Goal: Obtain resource: Obtain resource

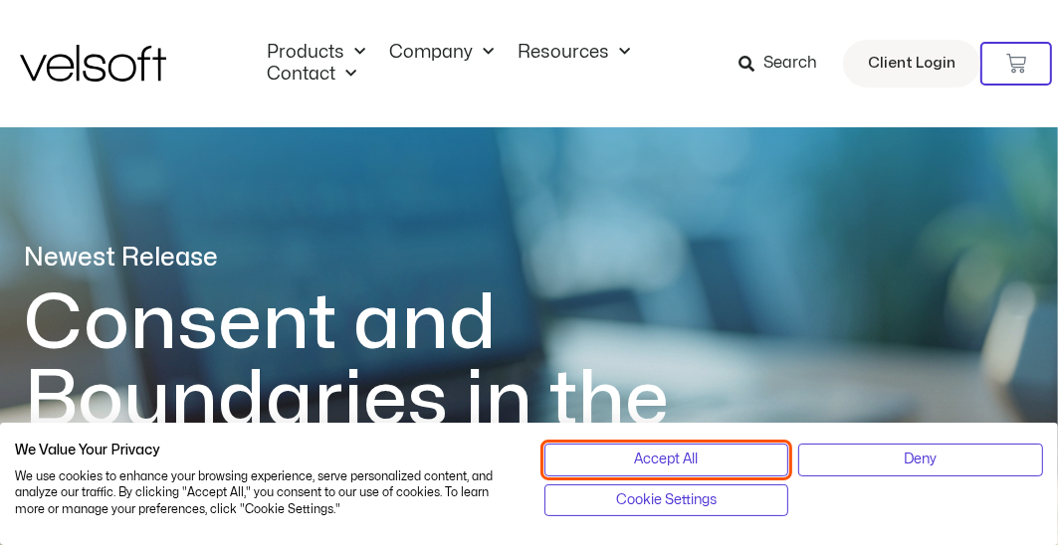
click at [669, 457] on span "Accept All" at bounding box center [666, 460] width 64 height 22
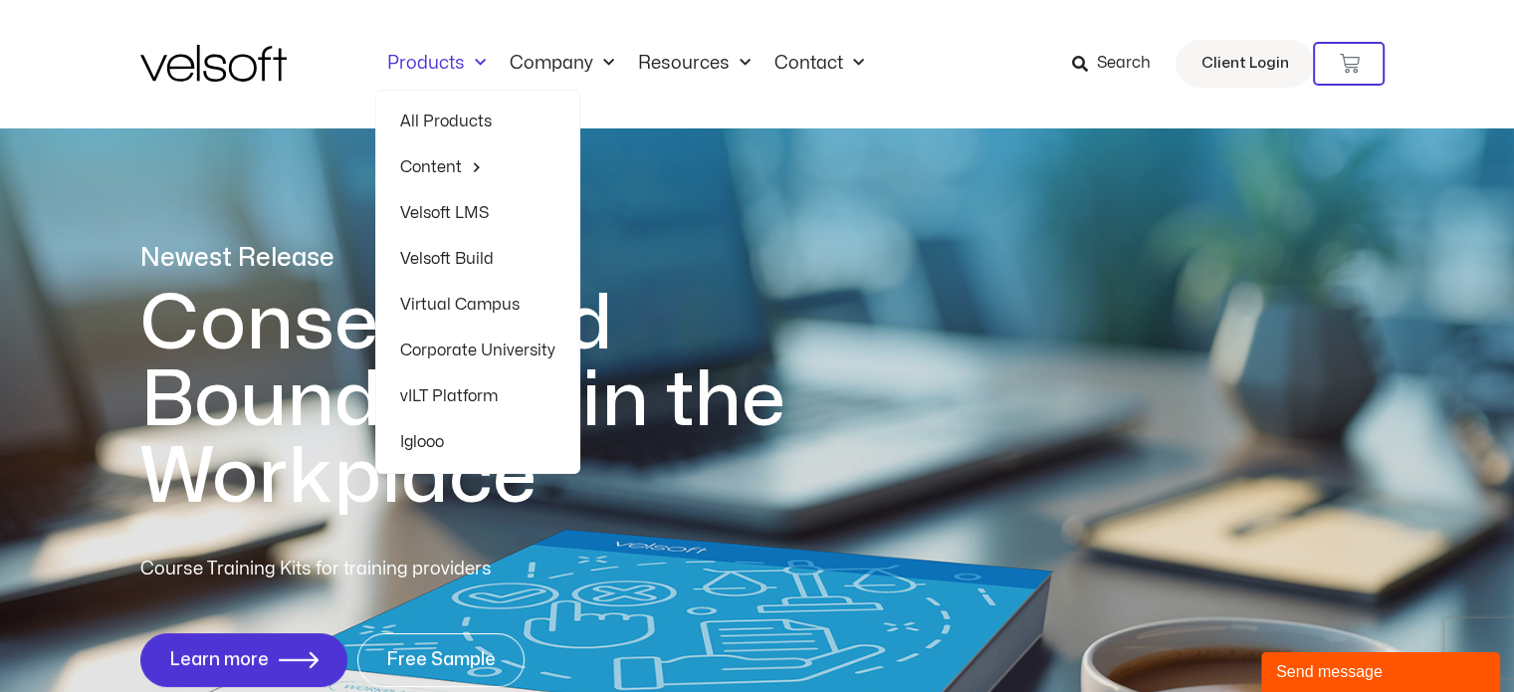
click at [474, 349] on link "Corporate University" at bounding box center [477, 350] width 155 height 46
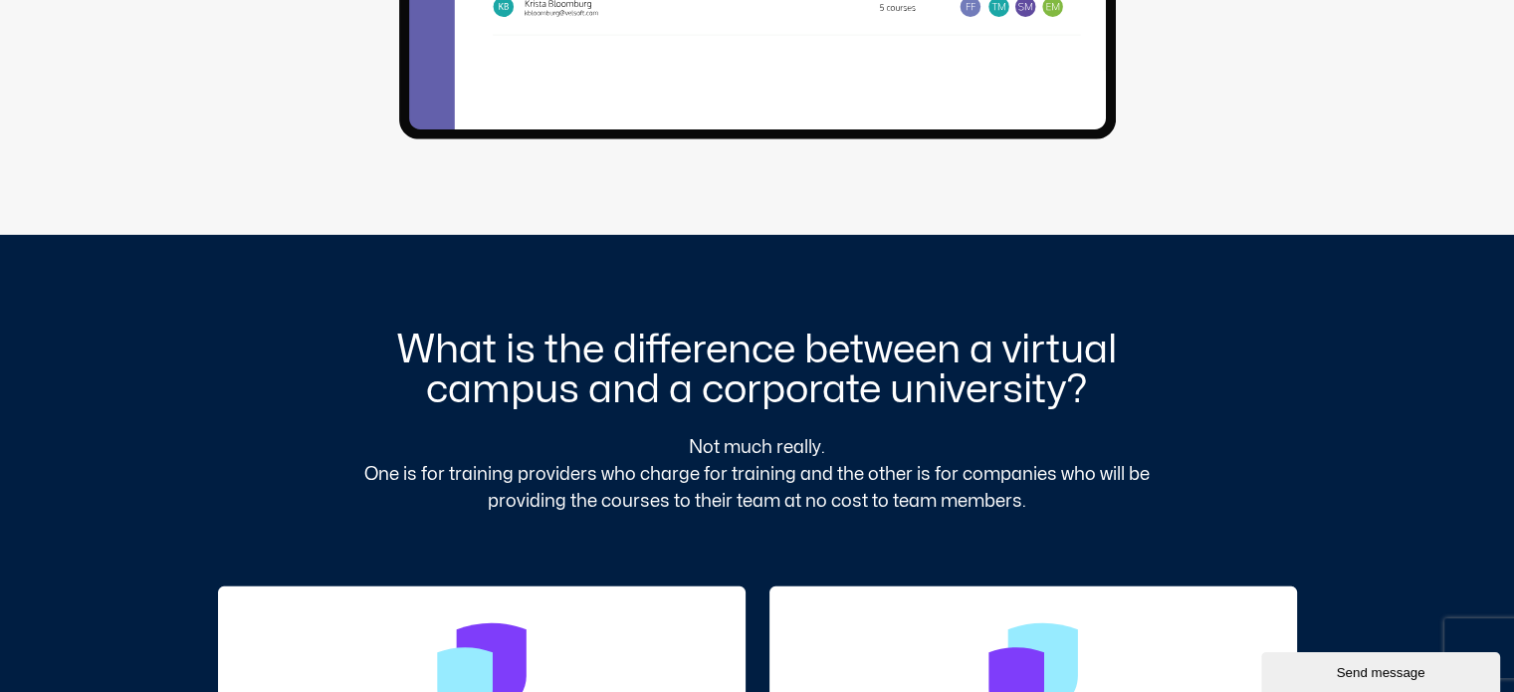
scroll to position [6070, 0]
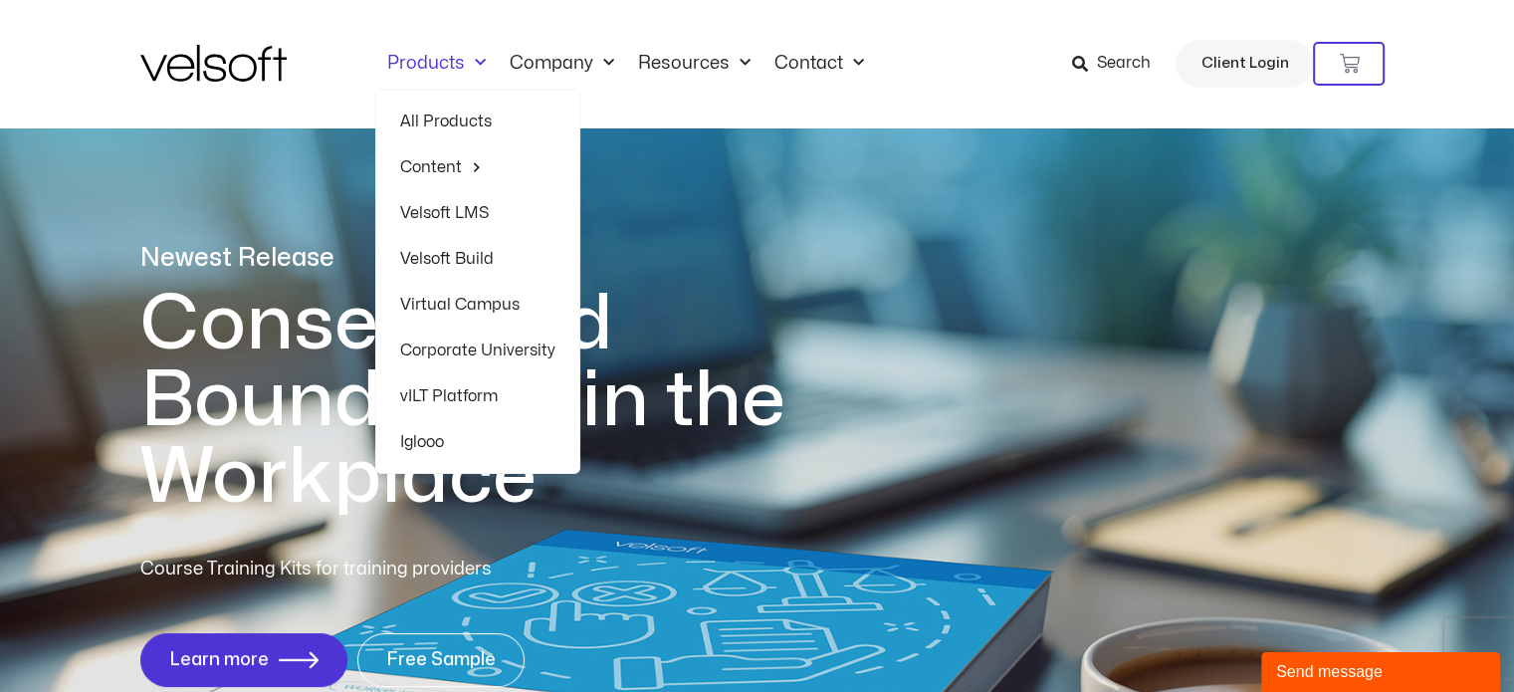
click at [462, 254] on link "Velsoft Build" at bounding box center [477, 259] width 155 height 46
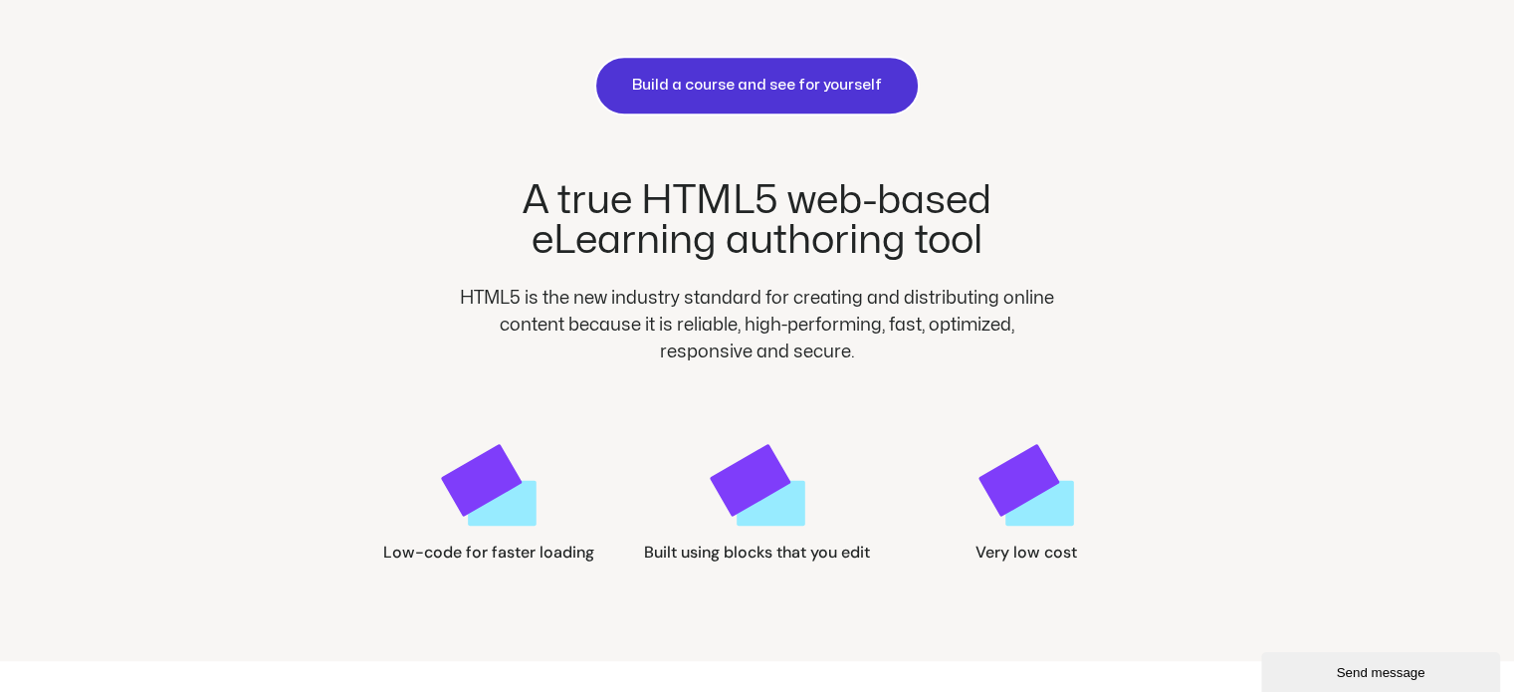
scroll to position [1095, 0]
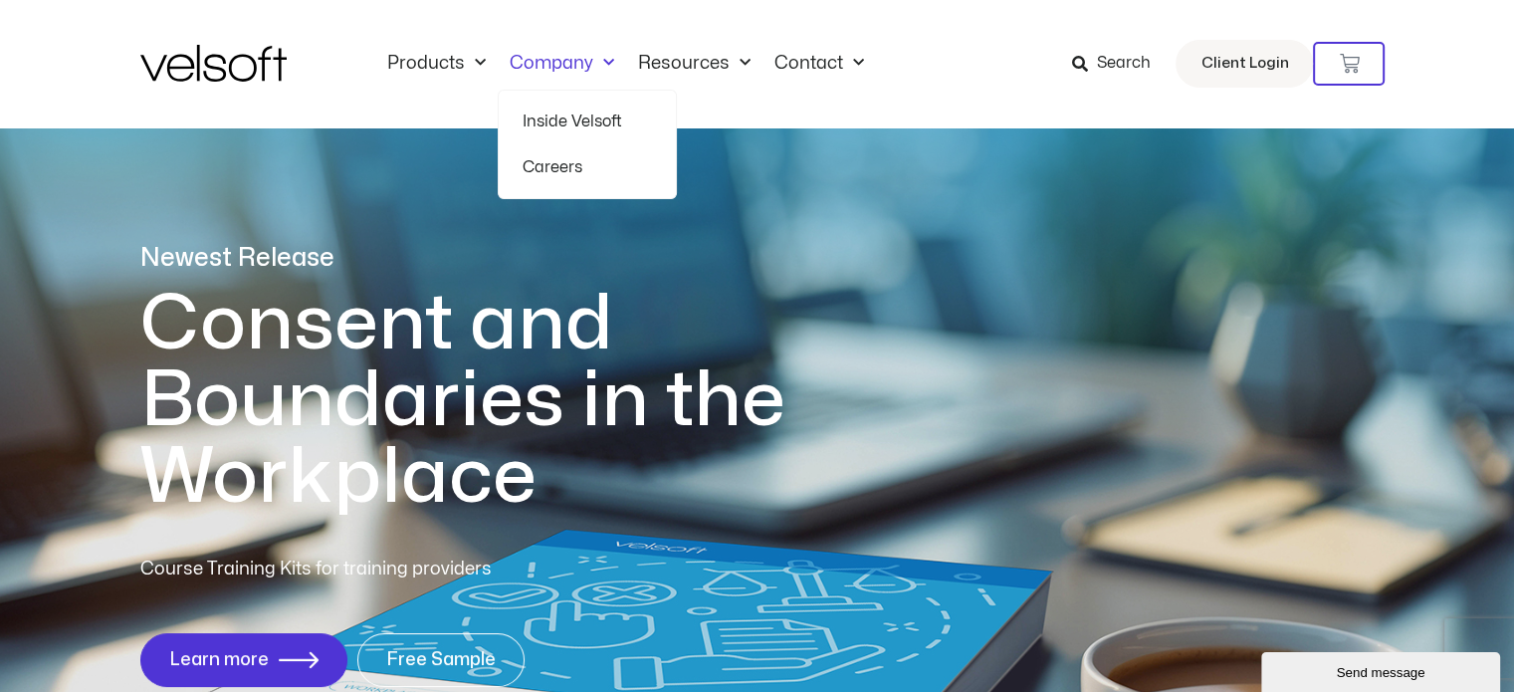
click at [555, 59] on link "Company" at bounding box center [562, 64] width 128 height 22
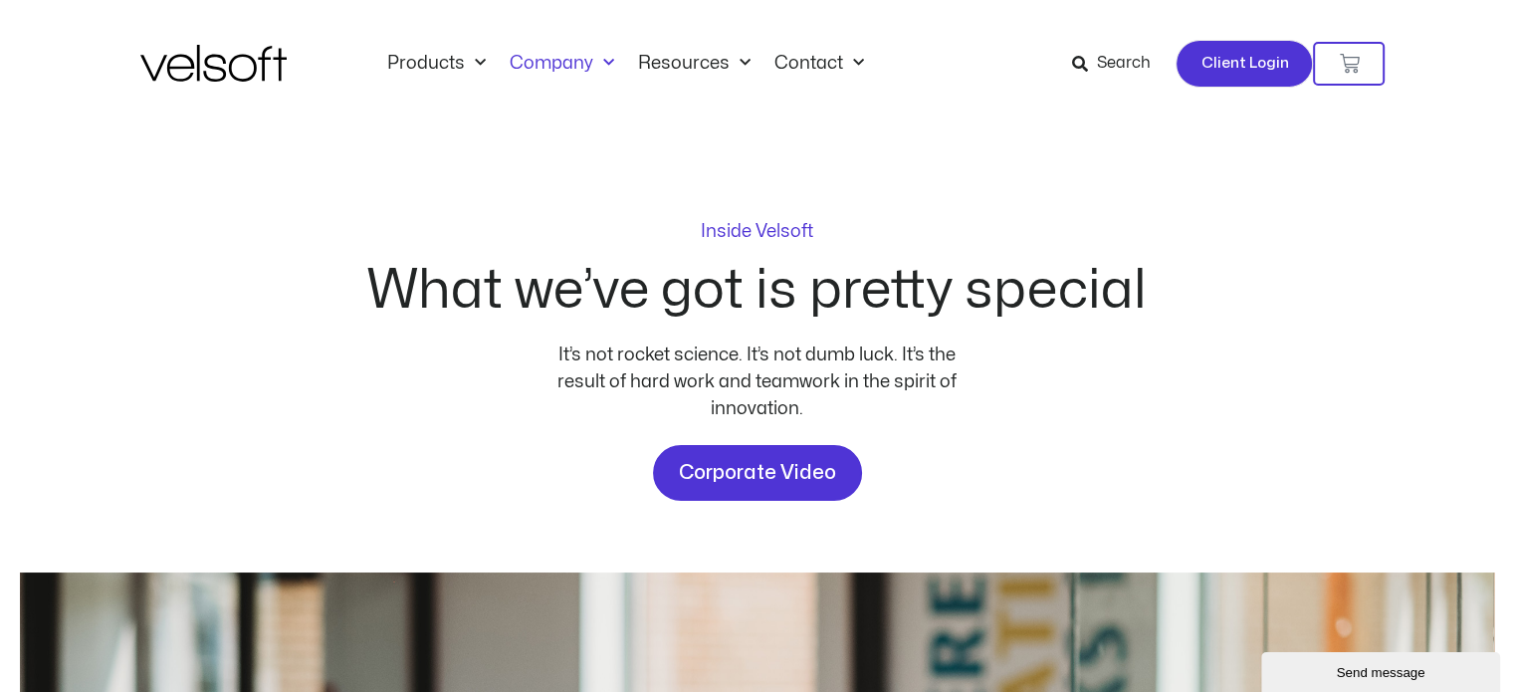
click at [1224, 66] on span "Client Login" at bounding box center [1244, 64] width 88 height 26
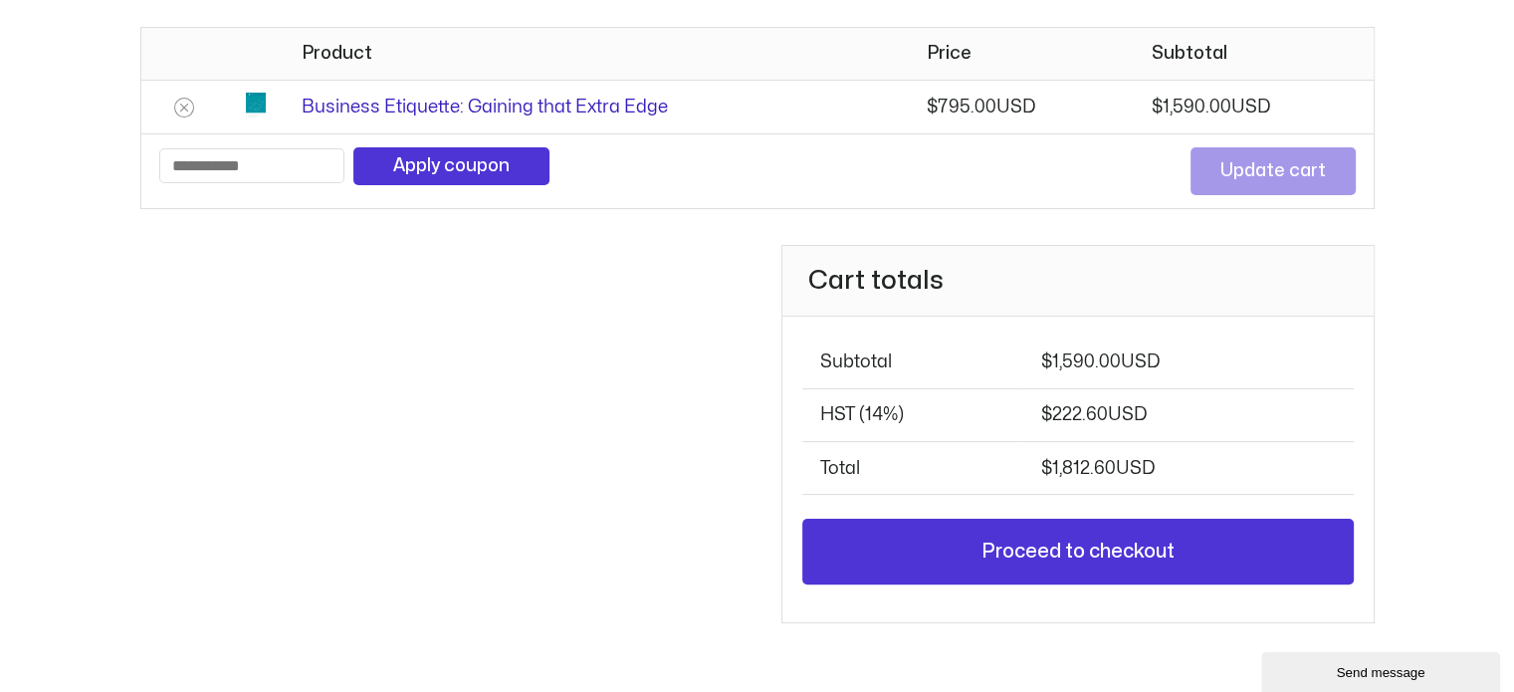
click at [368, 102] on link "Business Etiquette: Gaining that Extra Edge" at bounding box center [485, 107] width 366 height 17
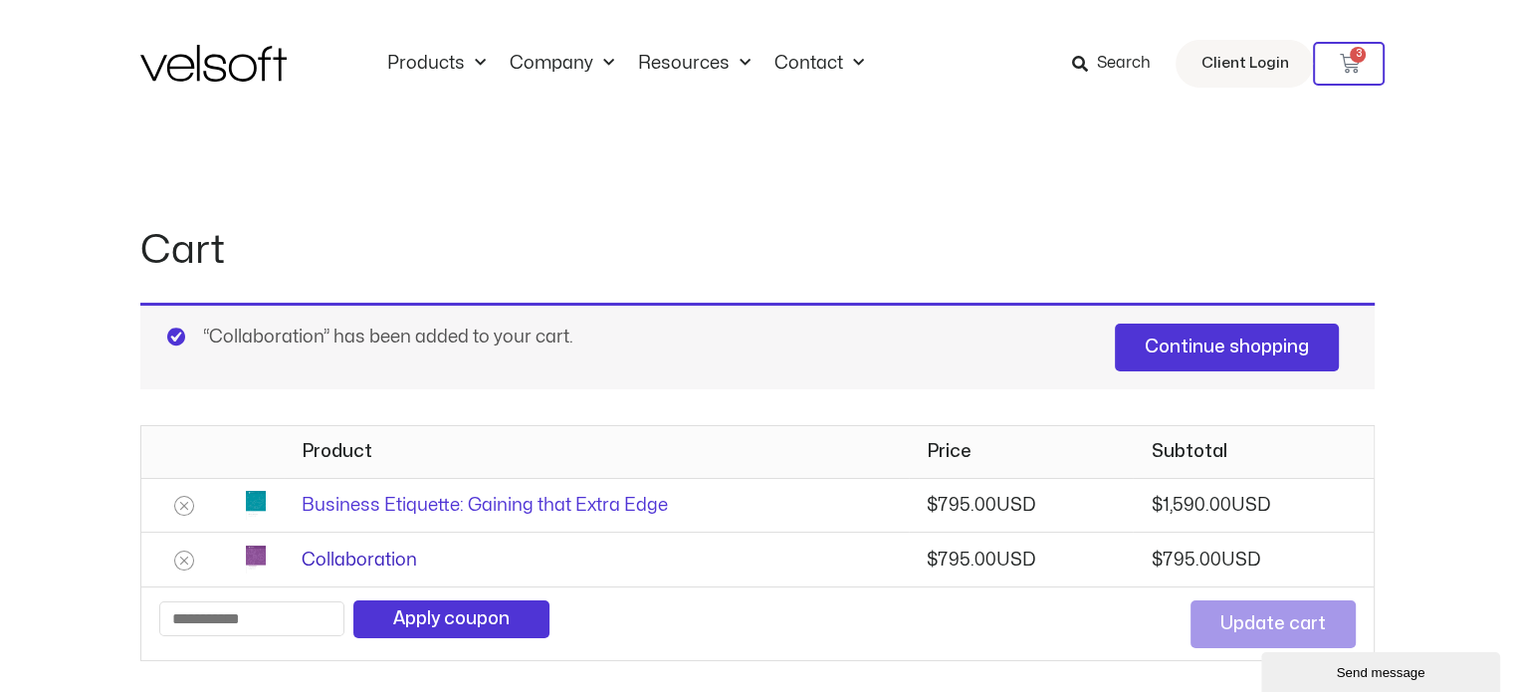
click at [358, 560] on link "Collaboration" at bounding box center [359, 559] width 115 height 17
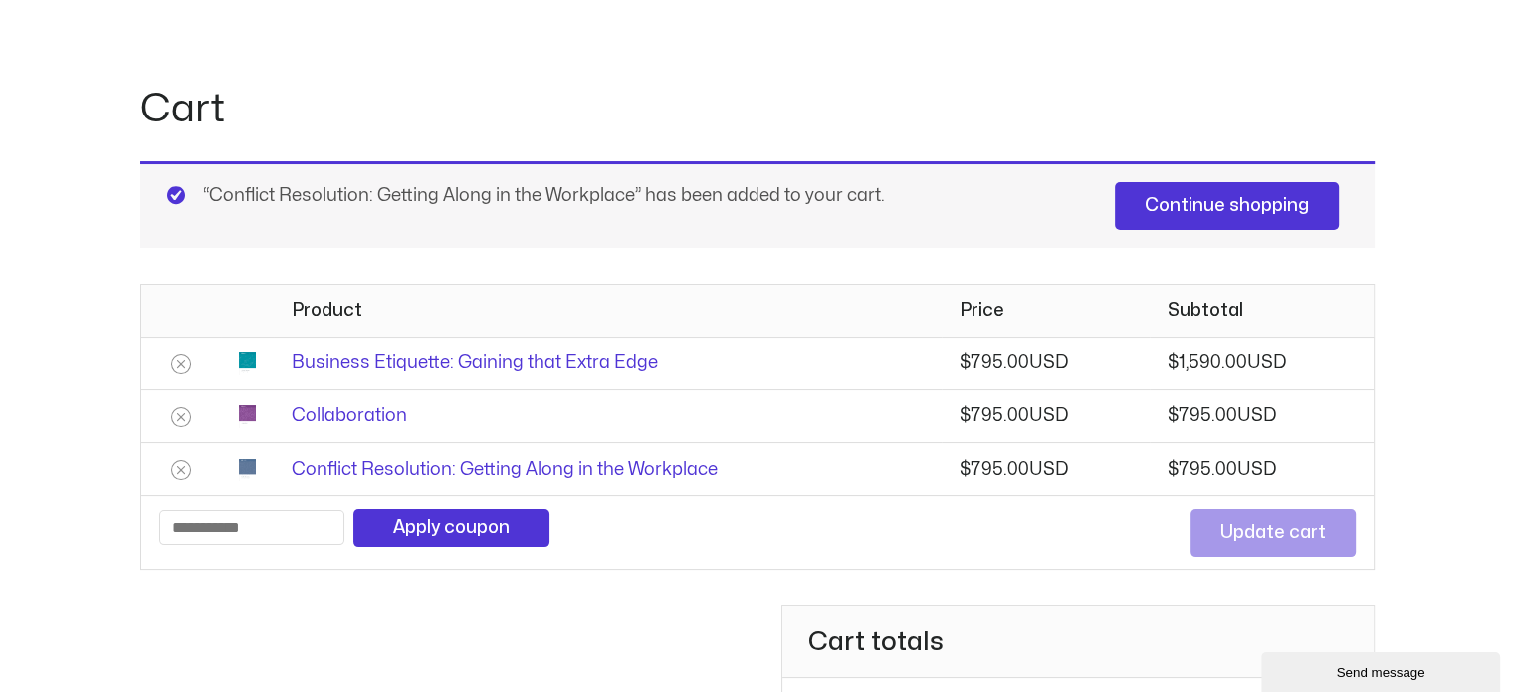
scroll to position [199, 0]
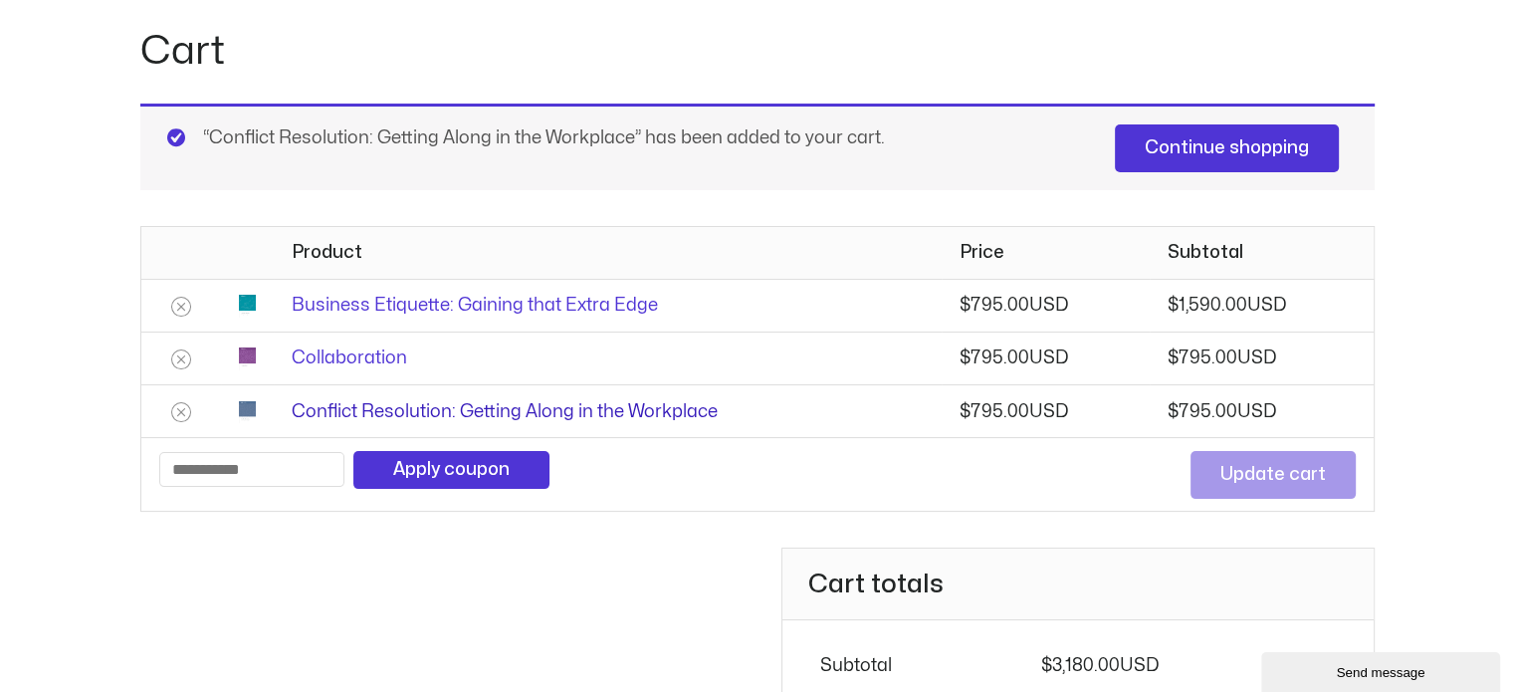
click at [403, 407] on link "Conflict Resolution: Getting Along in the Workplace" at bounding box center [505, 411] width 426 height 17
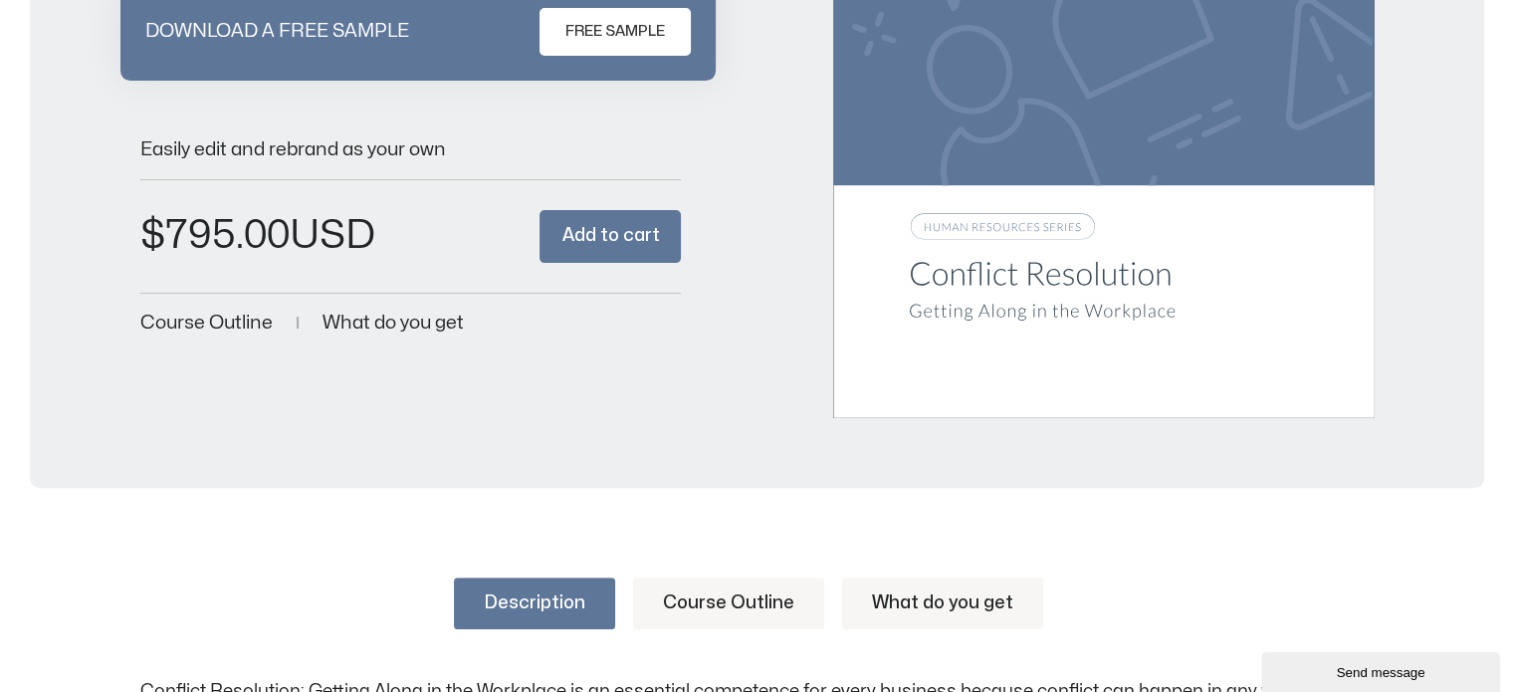
scroll to position [199, 0]
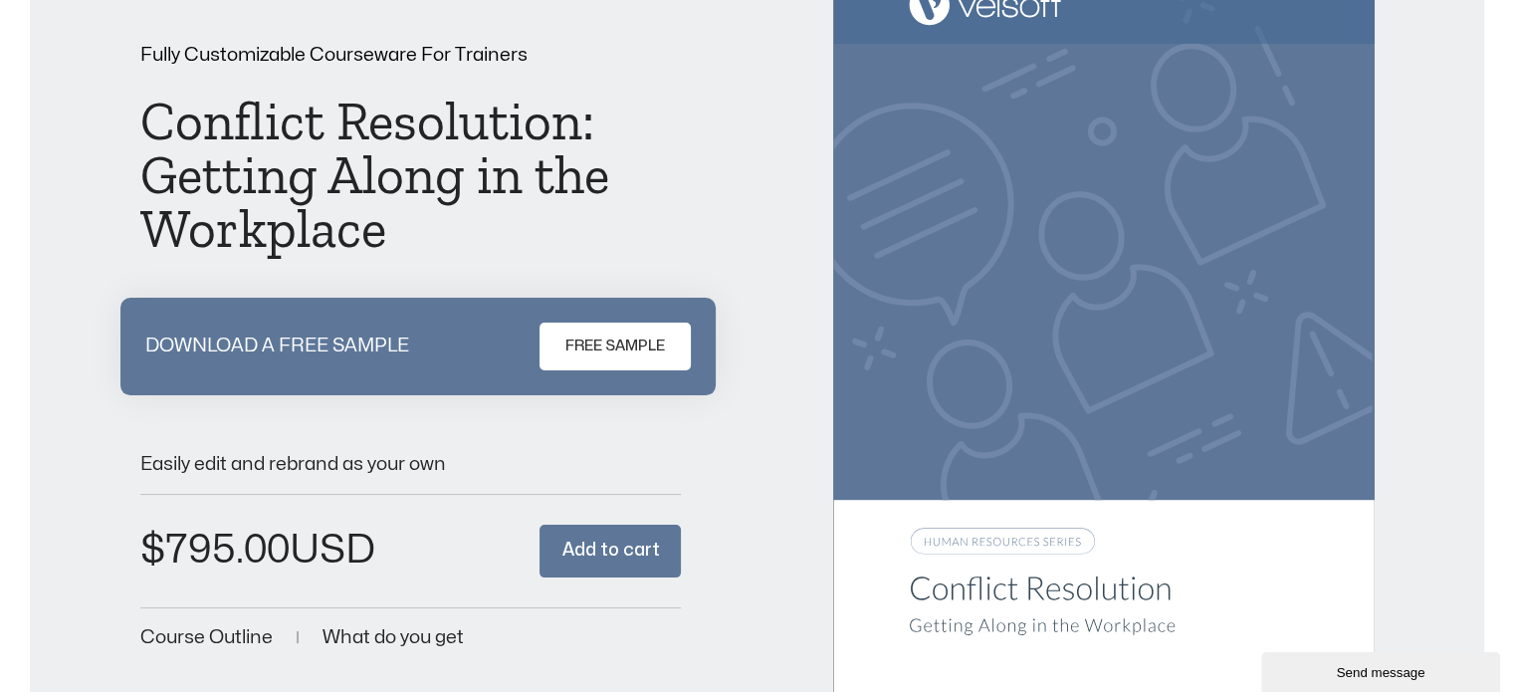
click at [592, 337] on span "FREE SAMPLE" at bounding box center [615, 346] width 100 height 24
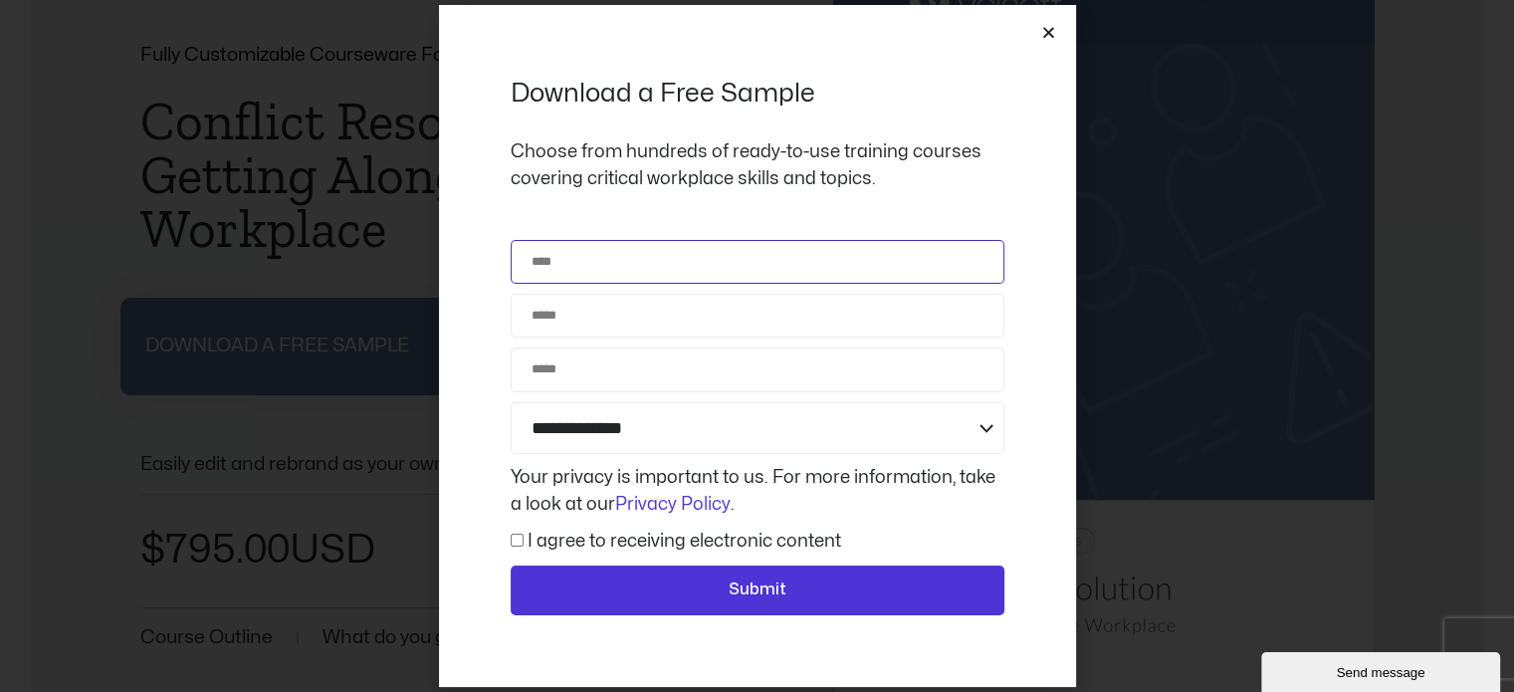
click at [618, 258] on input "Name" at bounding box center [757, 262] width 494 height 44
type input "**********"
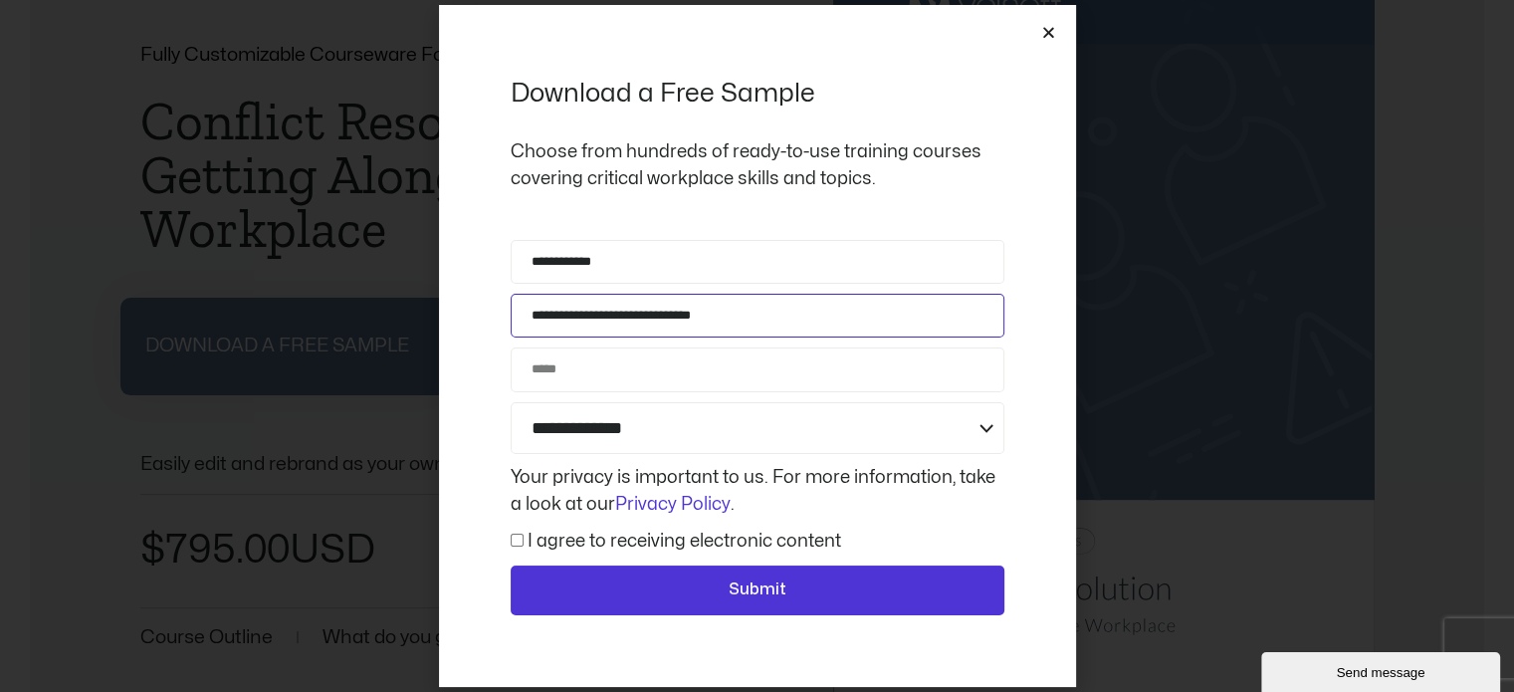
type input "**********"
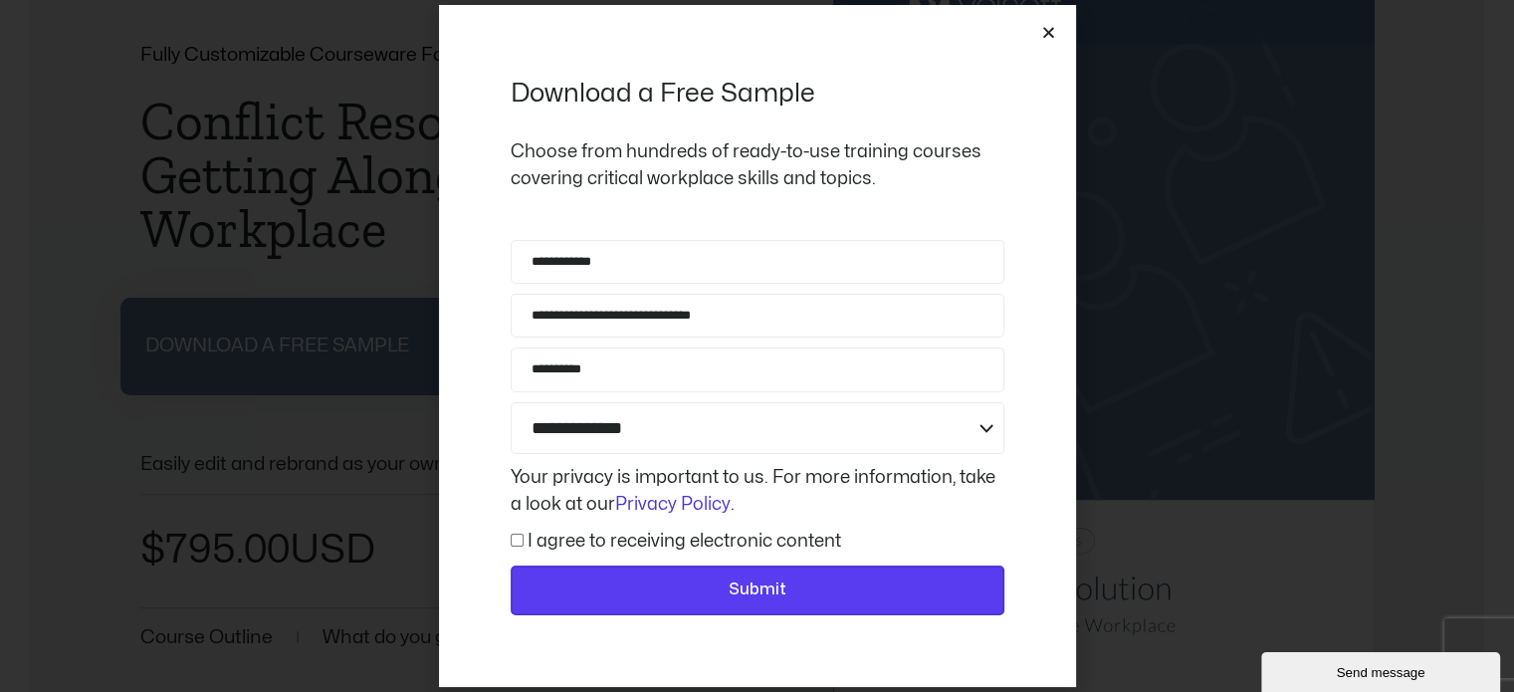
click at [764, 590] on span "Submit" at bounding box center [757, 590] width 58 height 26
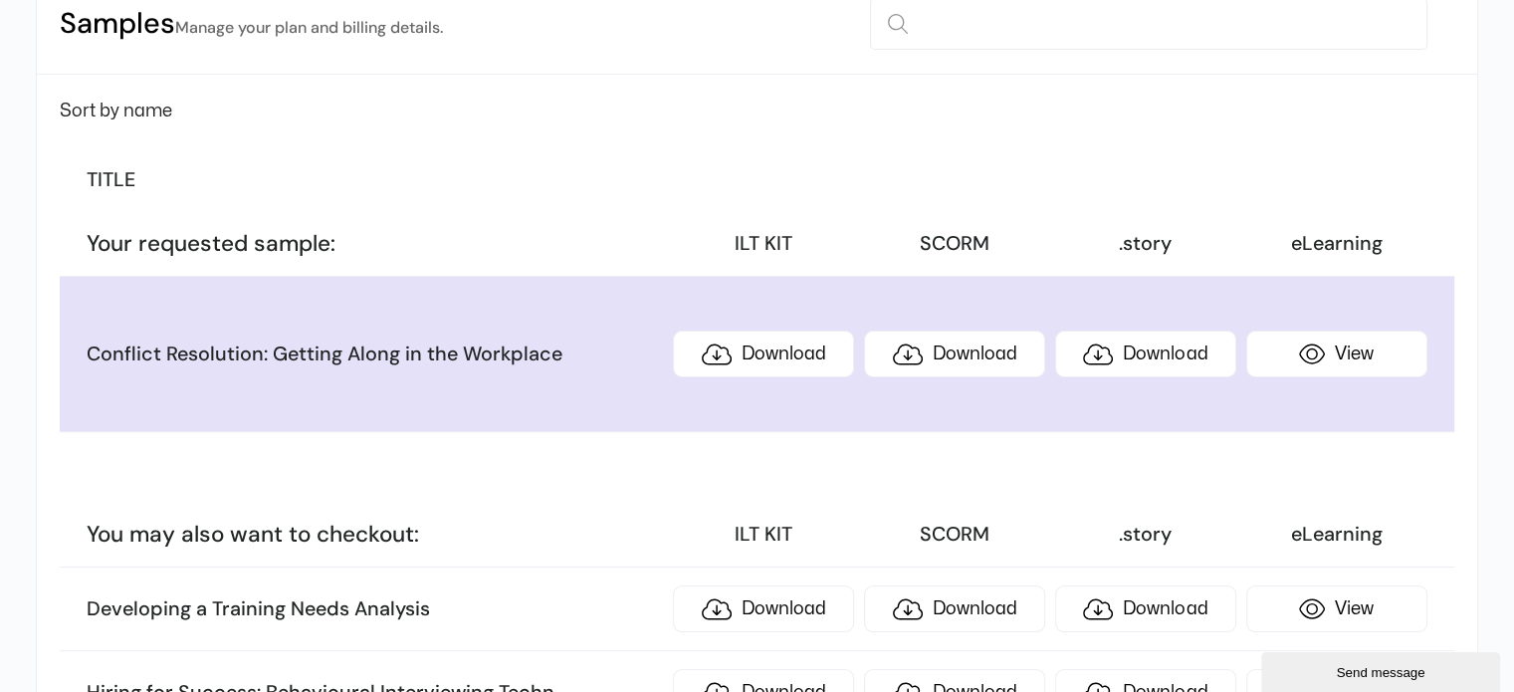
scroll to position [299, 0]
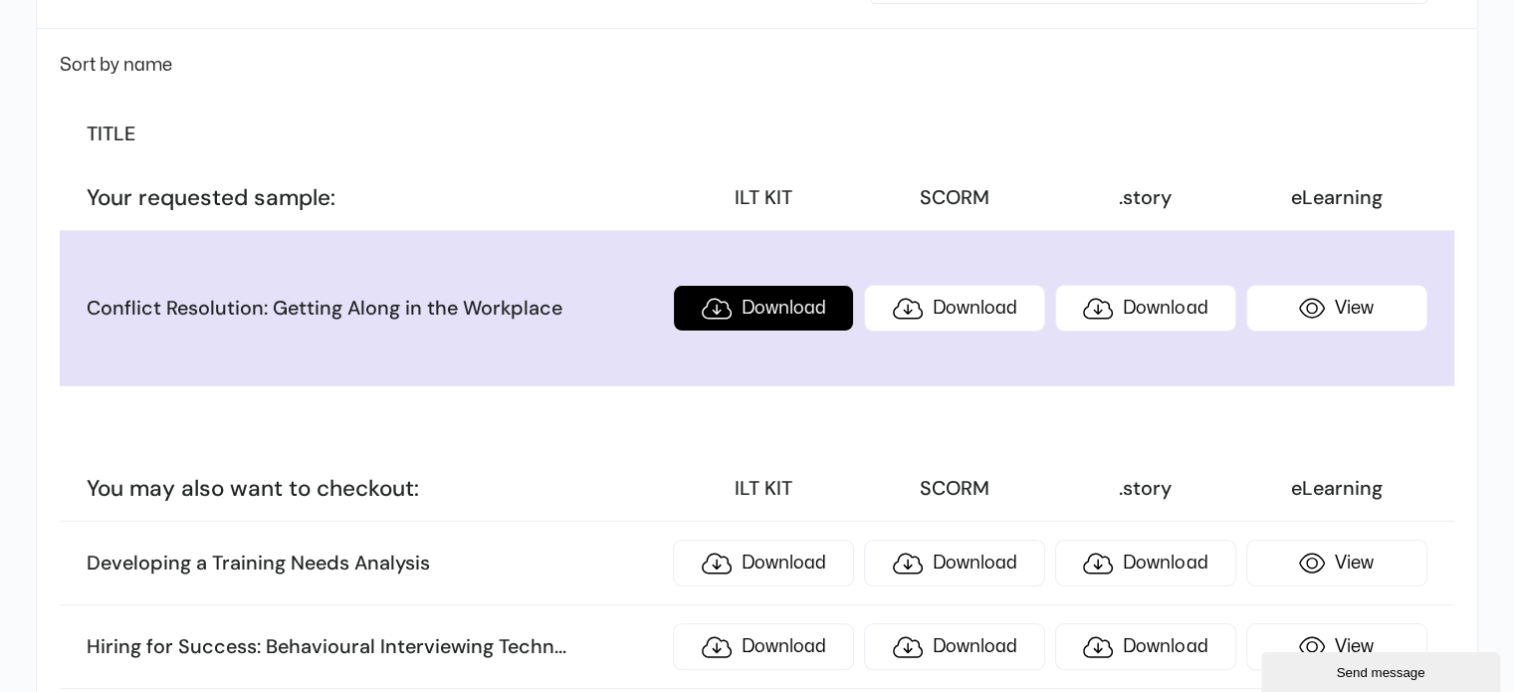
click at [782, 307] on link "Download" at bounding box center [763, 308] width 181 height 47
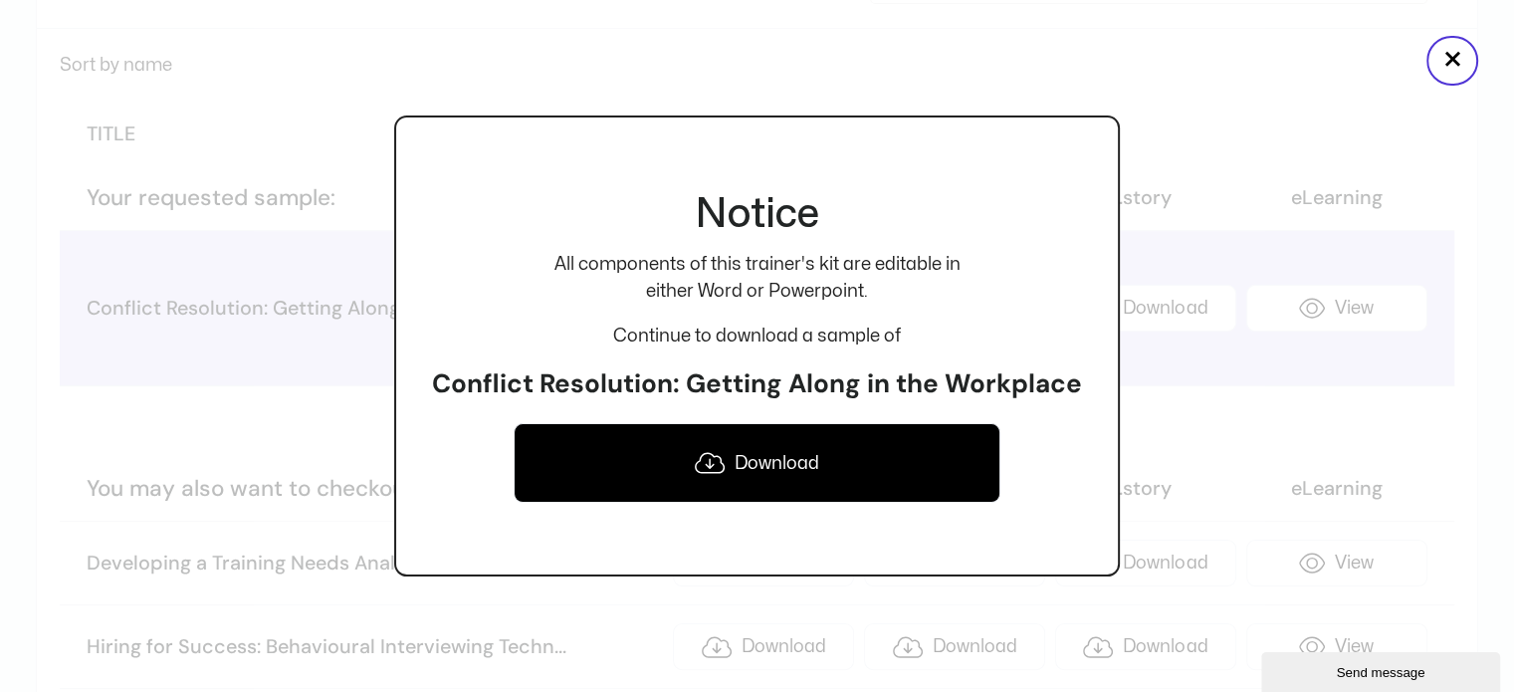
click at [768, 458] on link "Download" at bounding box center [757, 463] width 488 height 80
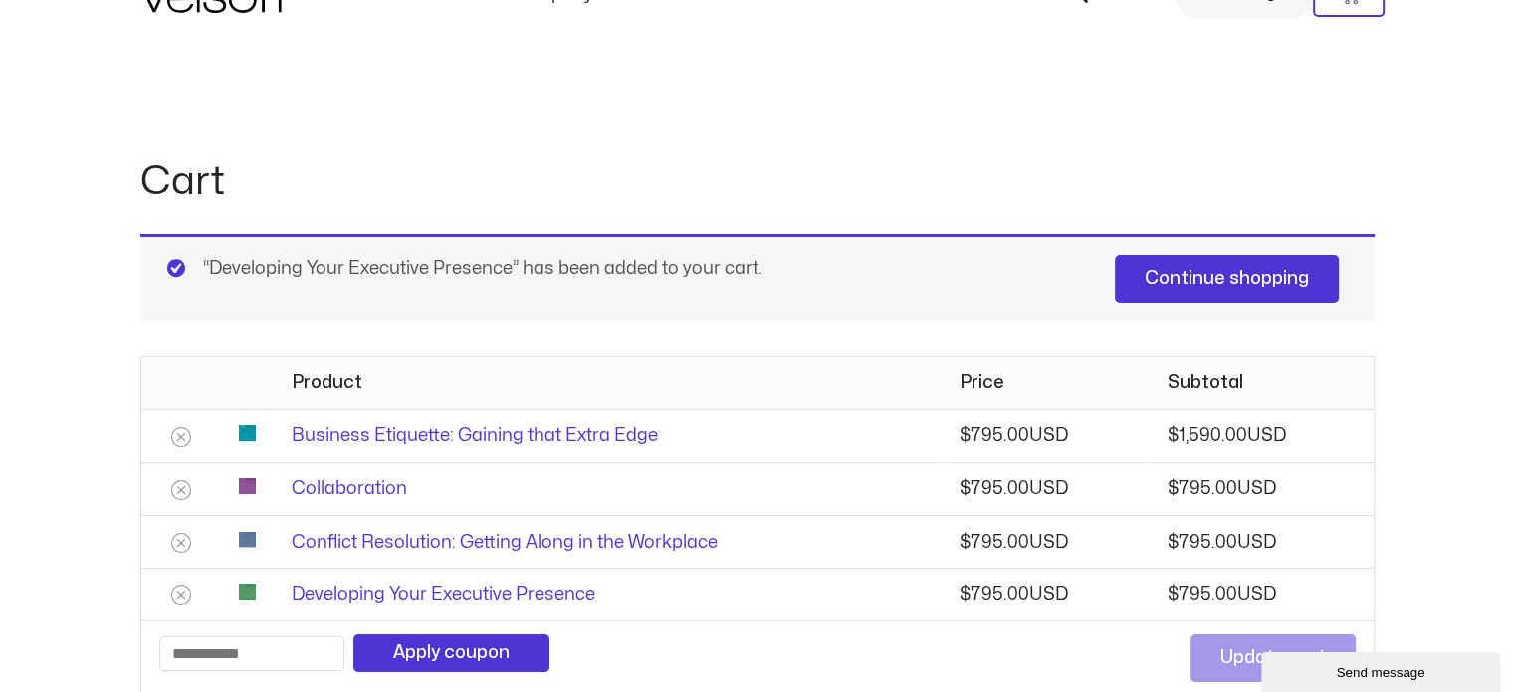
scroll to position [199, 0]
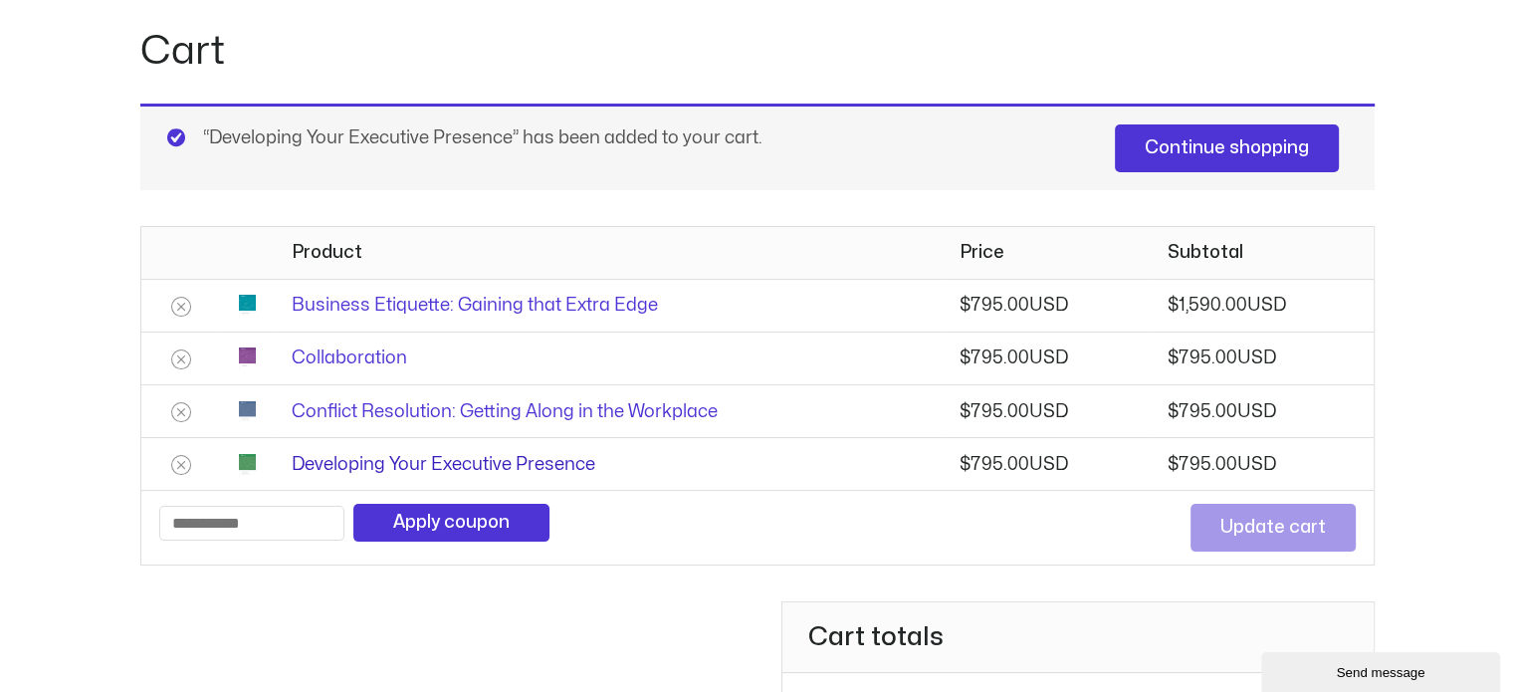
click at [427, 459] on link "Developing Your Executive Presence" at bounding box center [443, 464] width 303 height 17
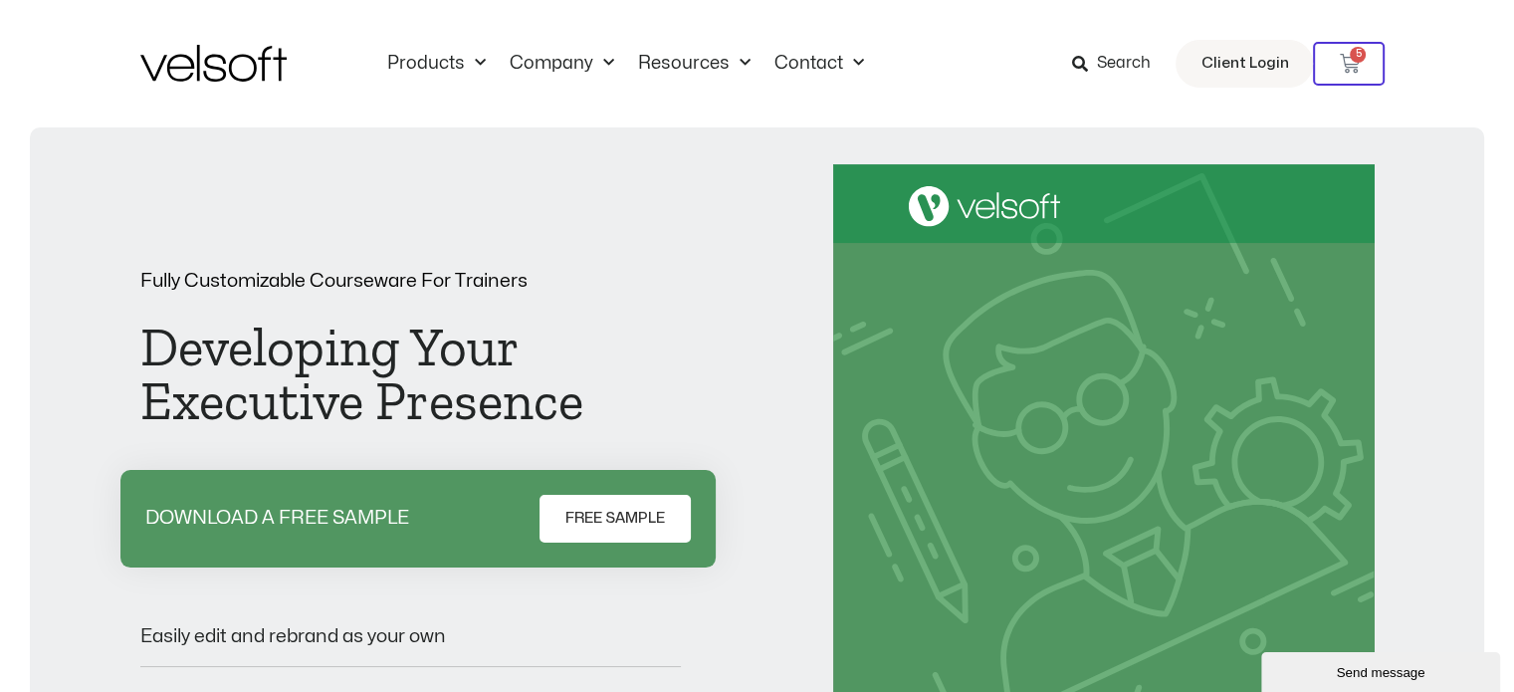
click at [622, 520] on span "FREE SAMPLE" at bounding box center [615, 518] width 100 height 24
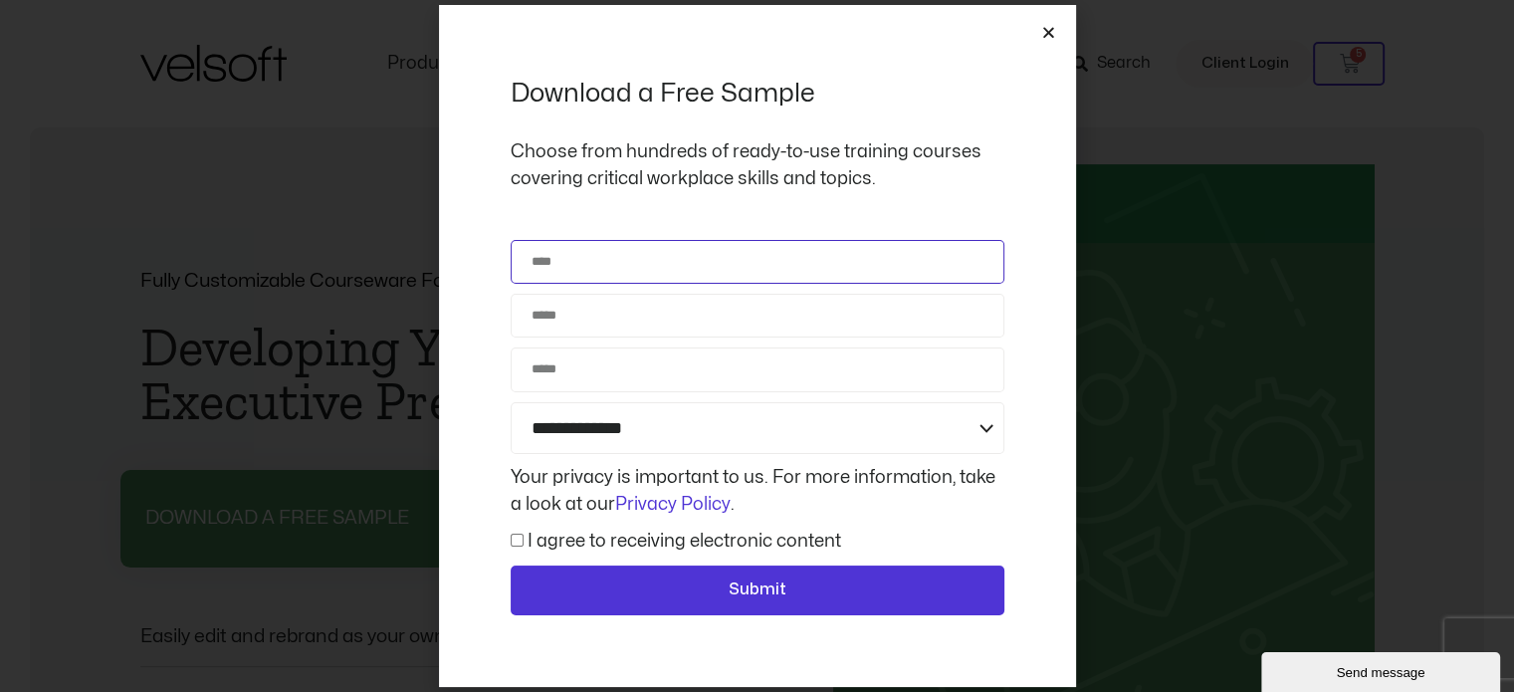
click at [699, 266] on input "Name" at bounding box center [757, 262] width 494 height 44
type input "**********"
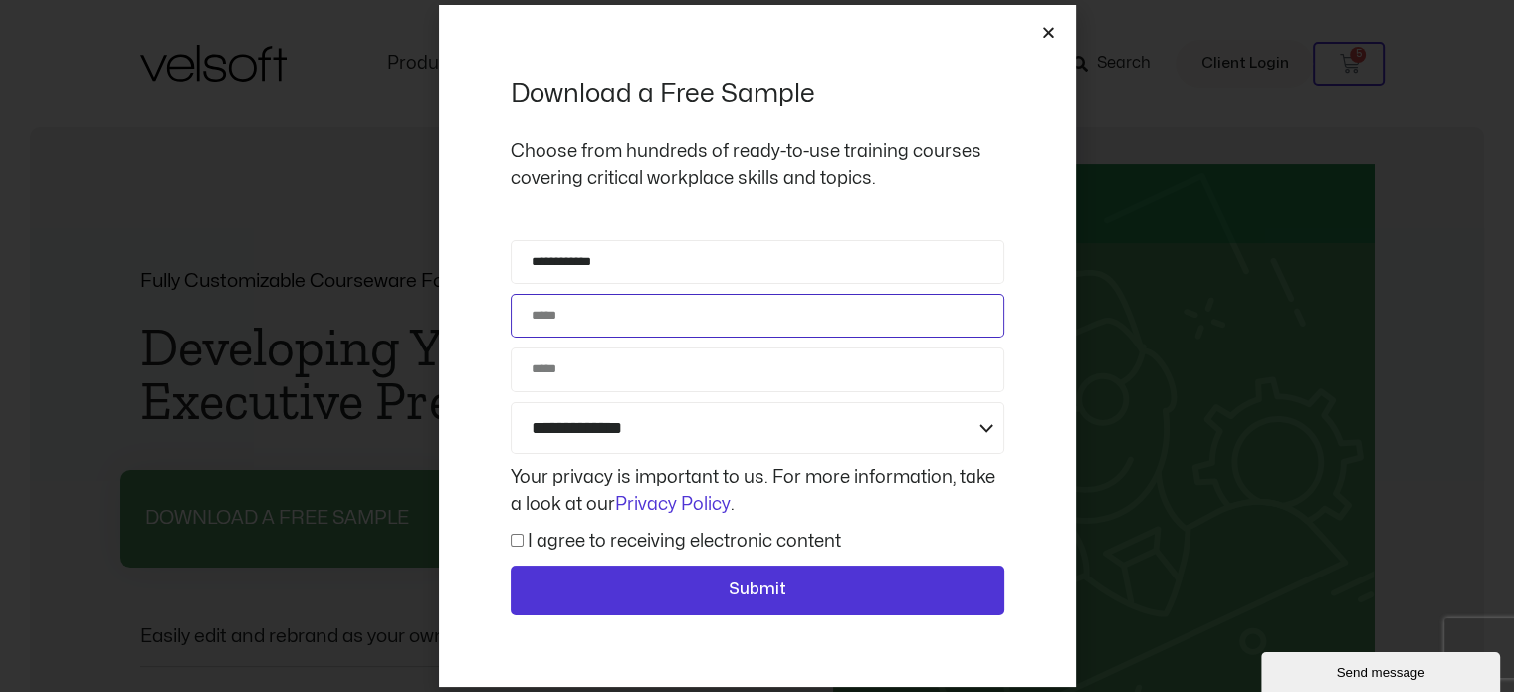
type input "**********"
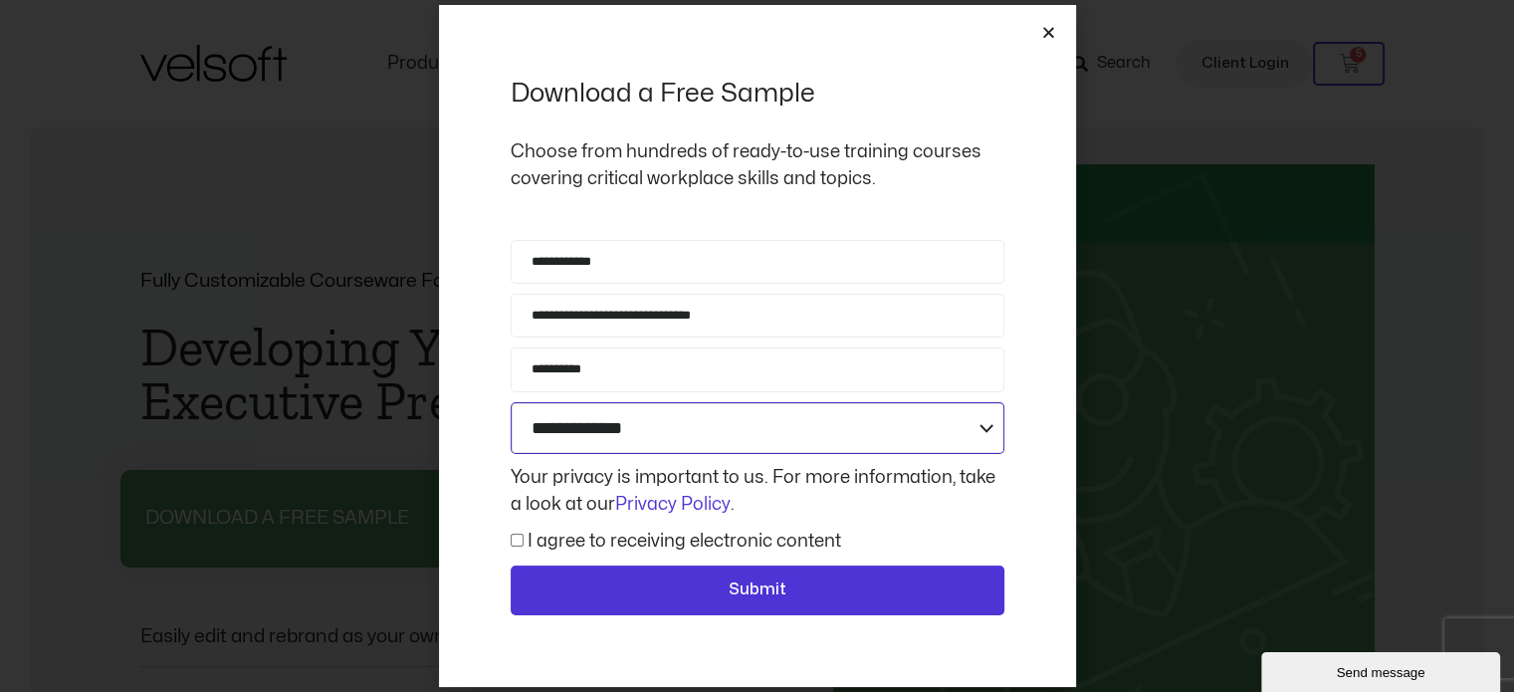
click at [975, 417] on select "**********" at bounding box center [757, 428] width 494 height 53
click at [1046, 389] on div "**********" at bounding box center [757, 346] width 637 height 682
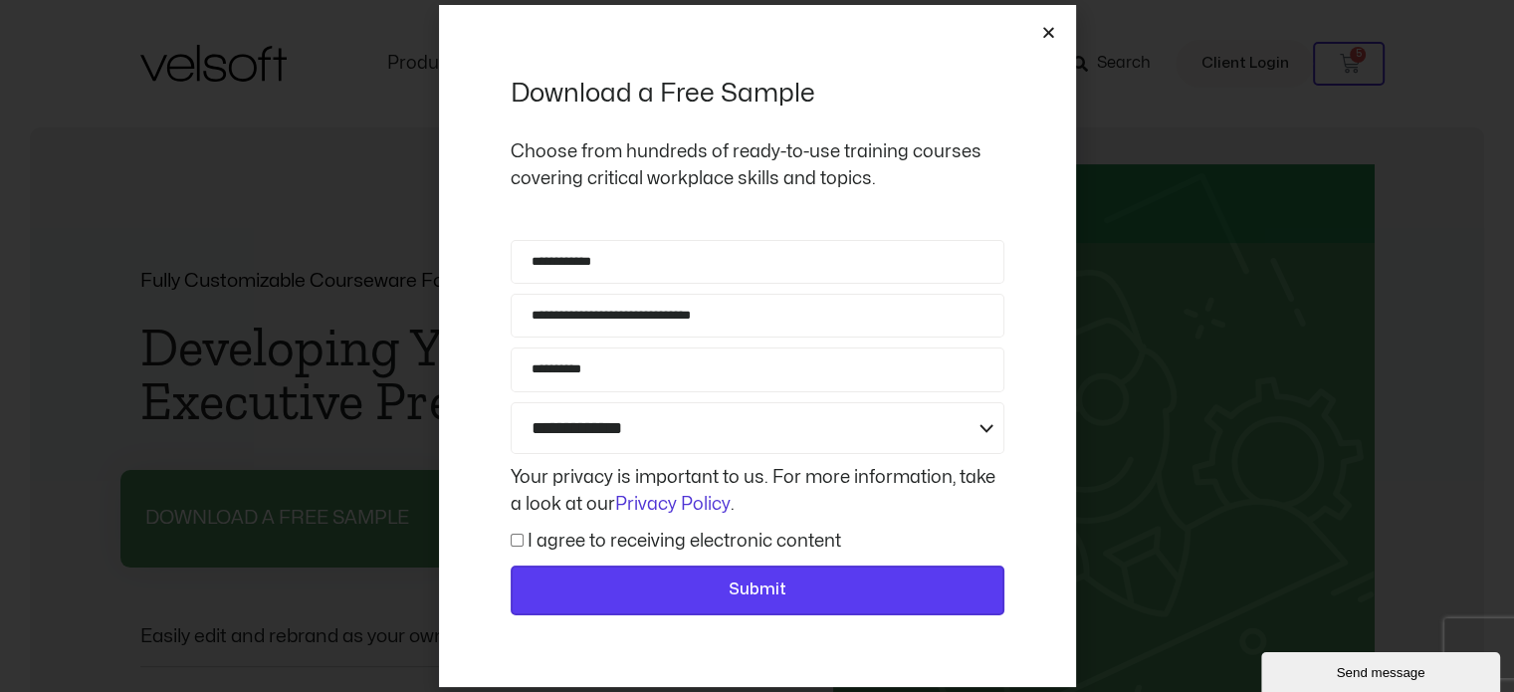
click at [780, 580] on span "Submit" at bounding box center [757, 590] width 58 height 26
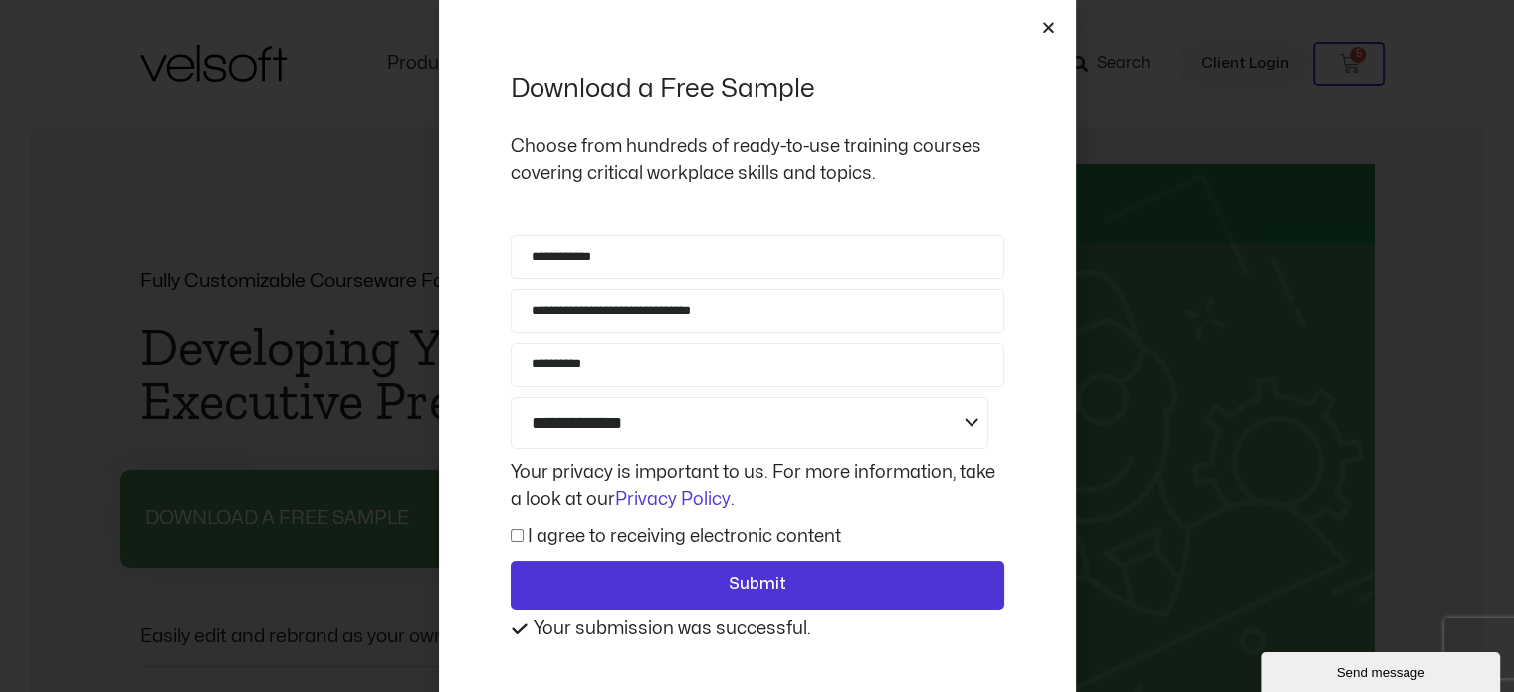
scroll to position [26, 0]
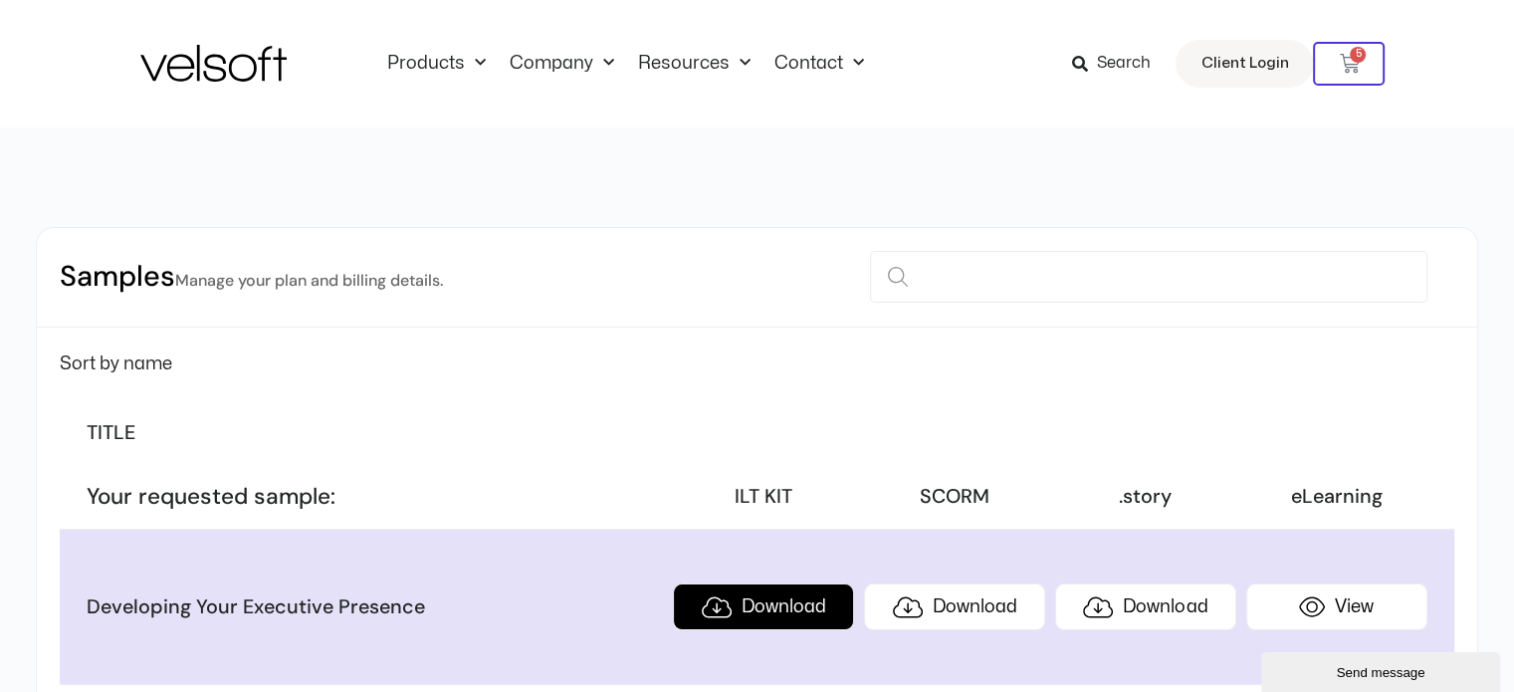
click at [781, 599] on link "Download" at bounding box center [763, 606] width 181 height 47
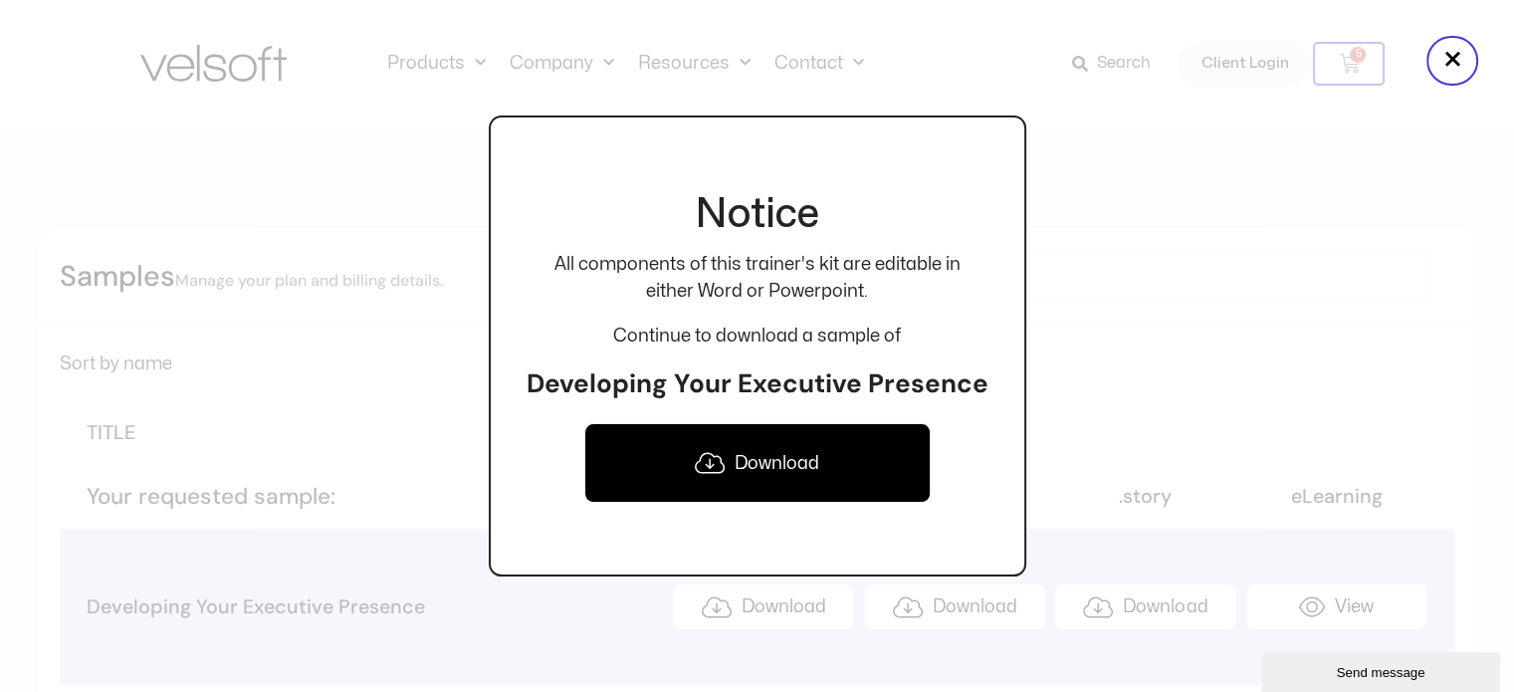
click at [832, 477] on link "Download" at bounding box center [757, 463] width 346 height 80
click at [770, 470] on link "Download" at bounding box center [757, 463] width 346 height 80
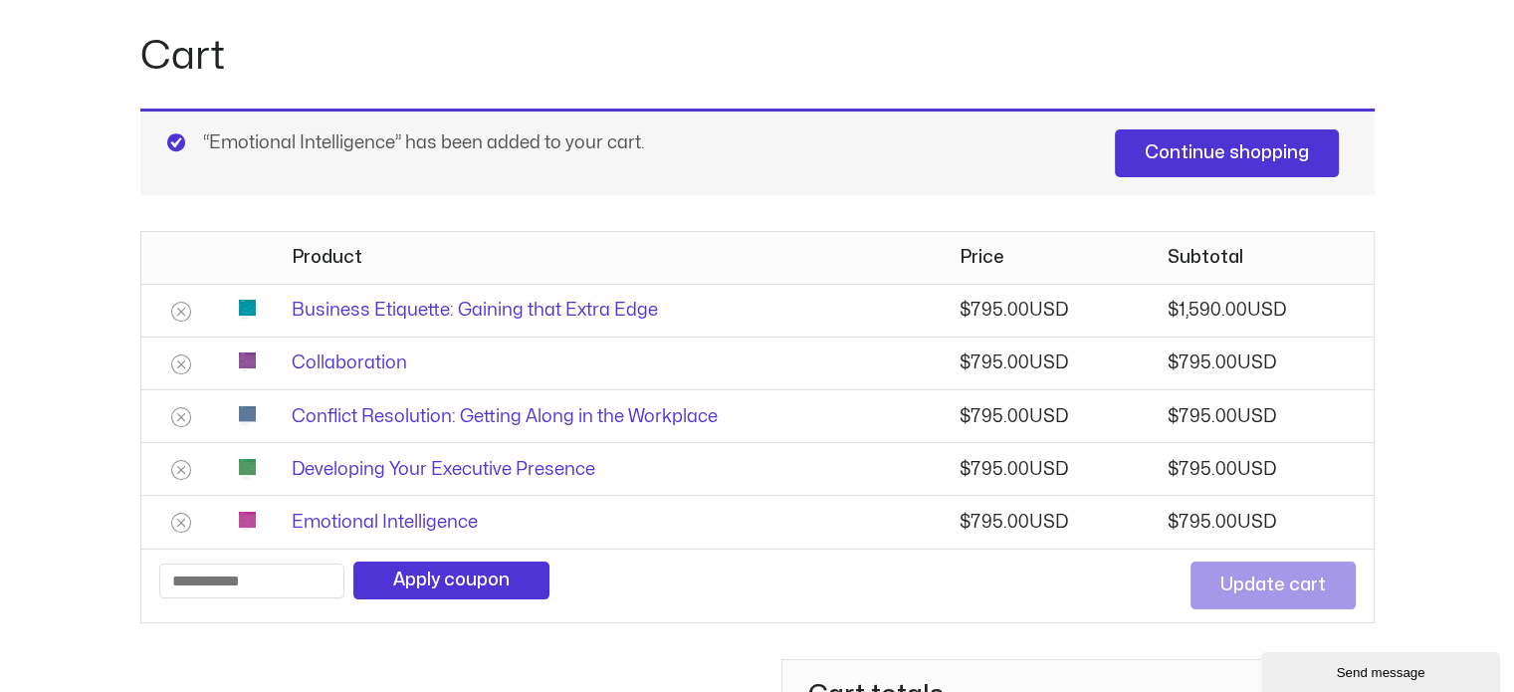
scroll to position [199, 0]
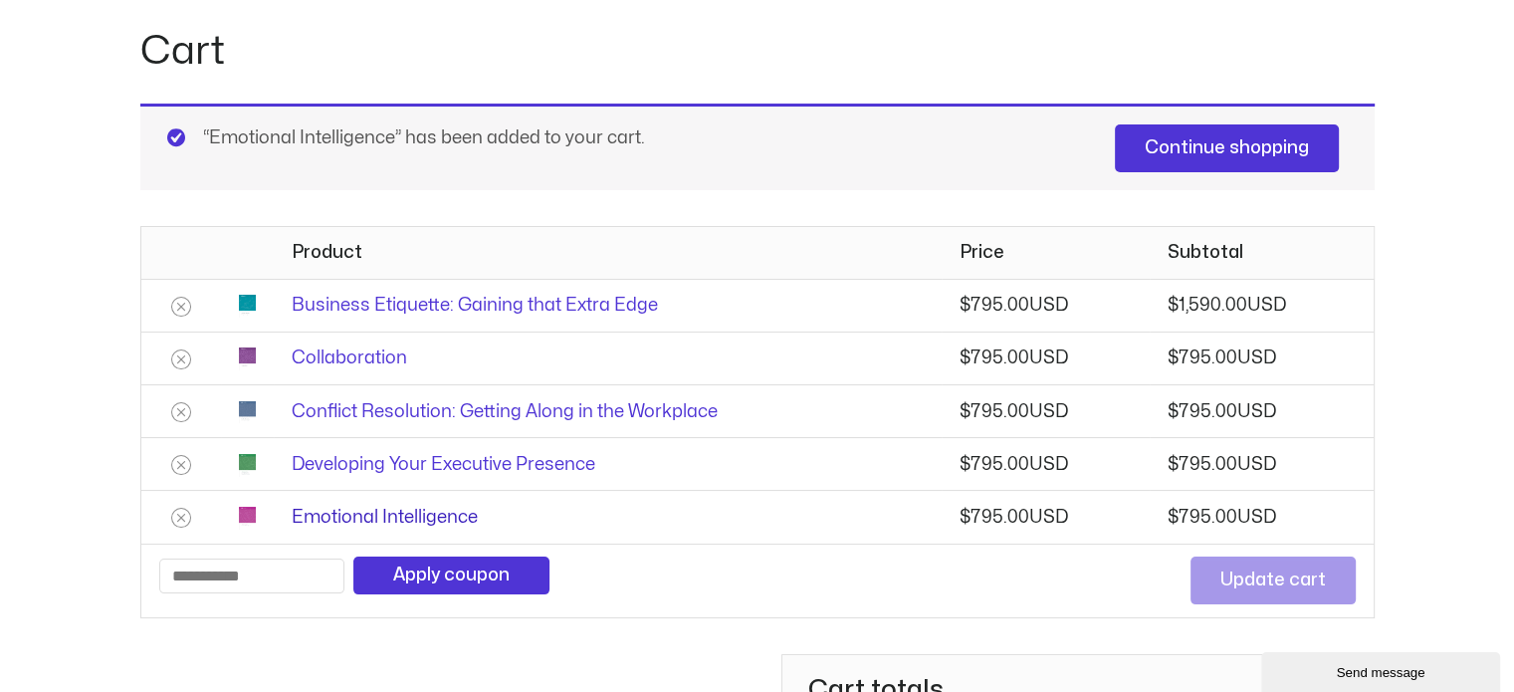
click at [435, 509] on link "Emotional Intelligence" at bounding box center [385, 516] width 186 height 17
click at [431, 508] on link "Emotional Intelligence" at bounding box center [385, 516] width 186 height 17
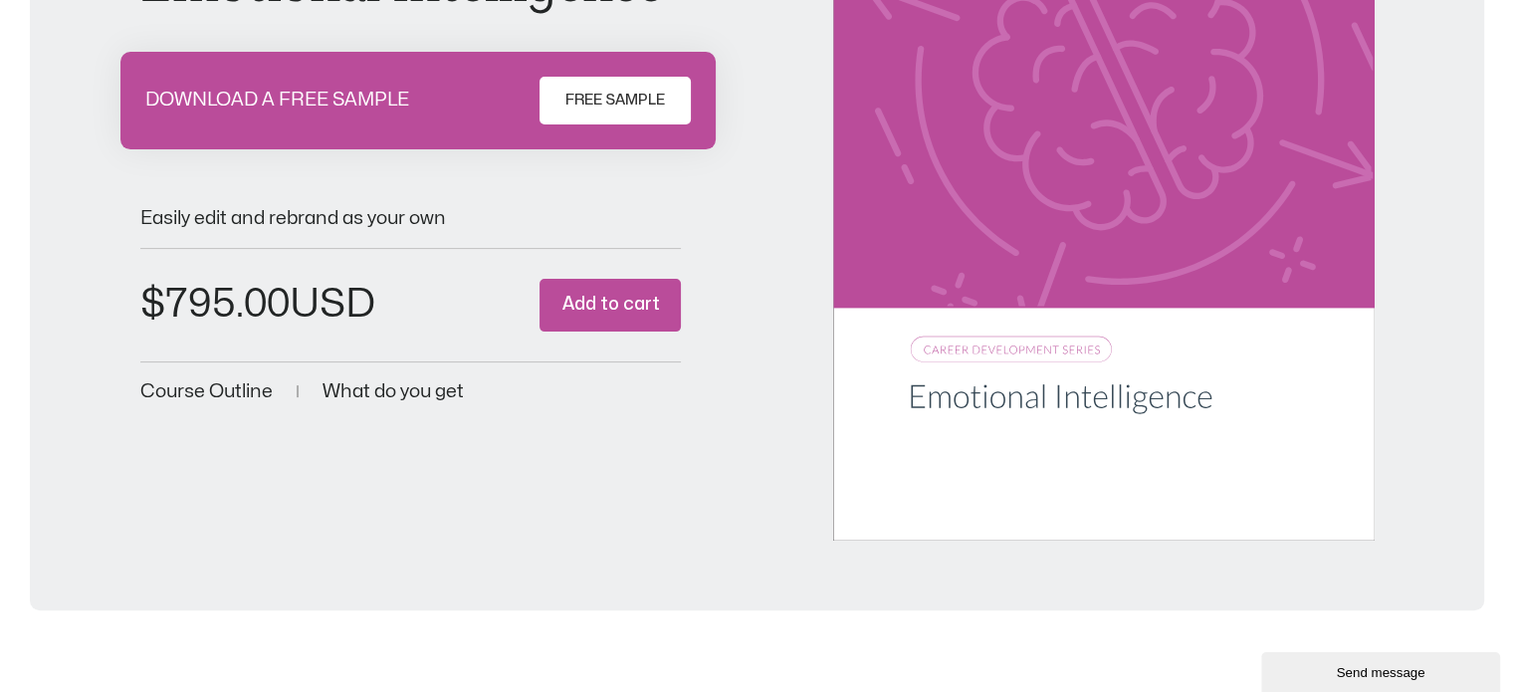
scroll to position [299, 0]
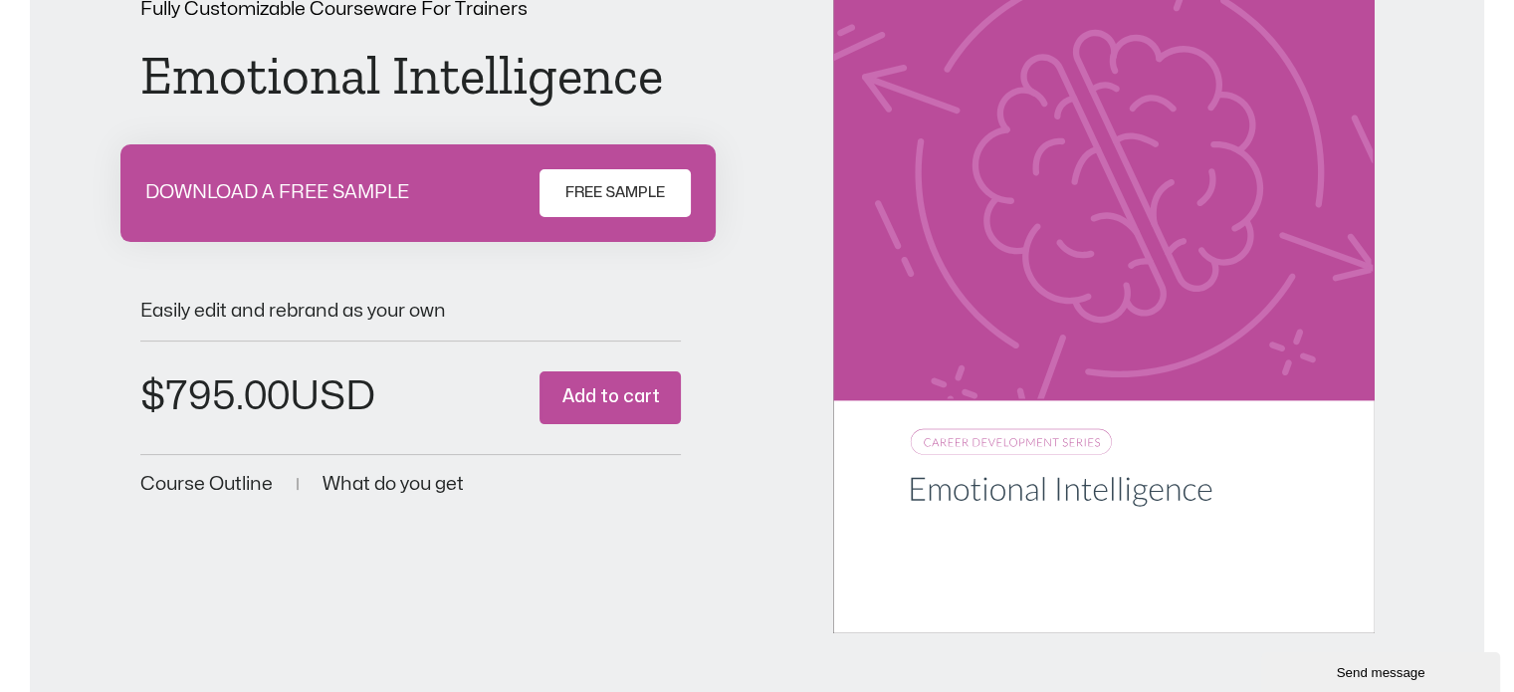
click at [633, 197] on span "FREE SAMPLE" at bounding box center [615, 193] width 100 height 24
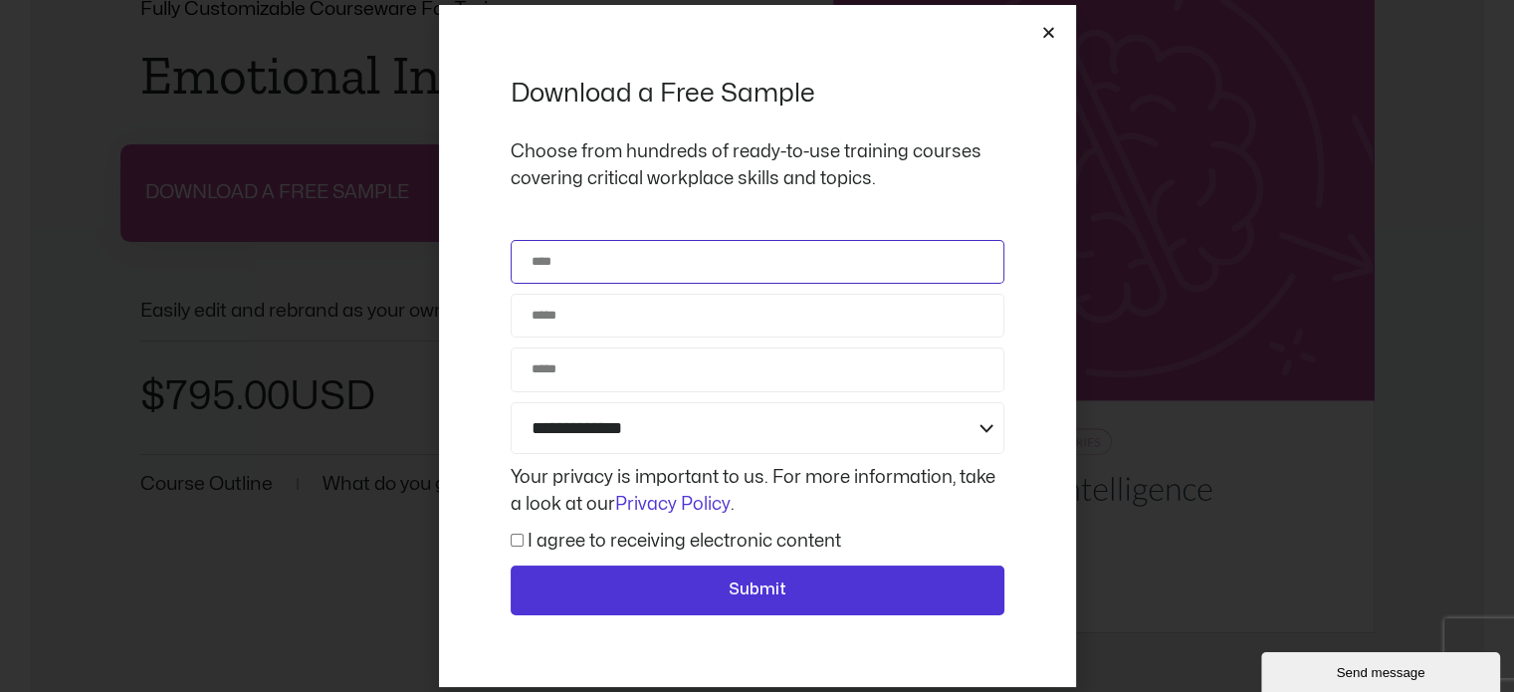
click at [661, 247] on input "Name" at bounding box center [757, 262] width 494 height 44
type input "**********"
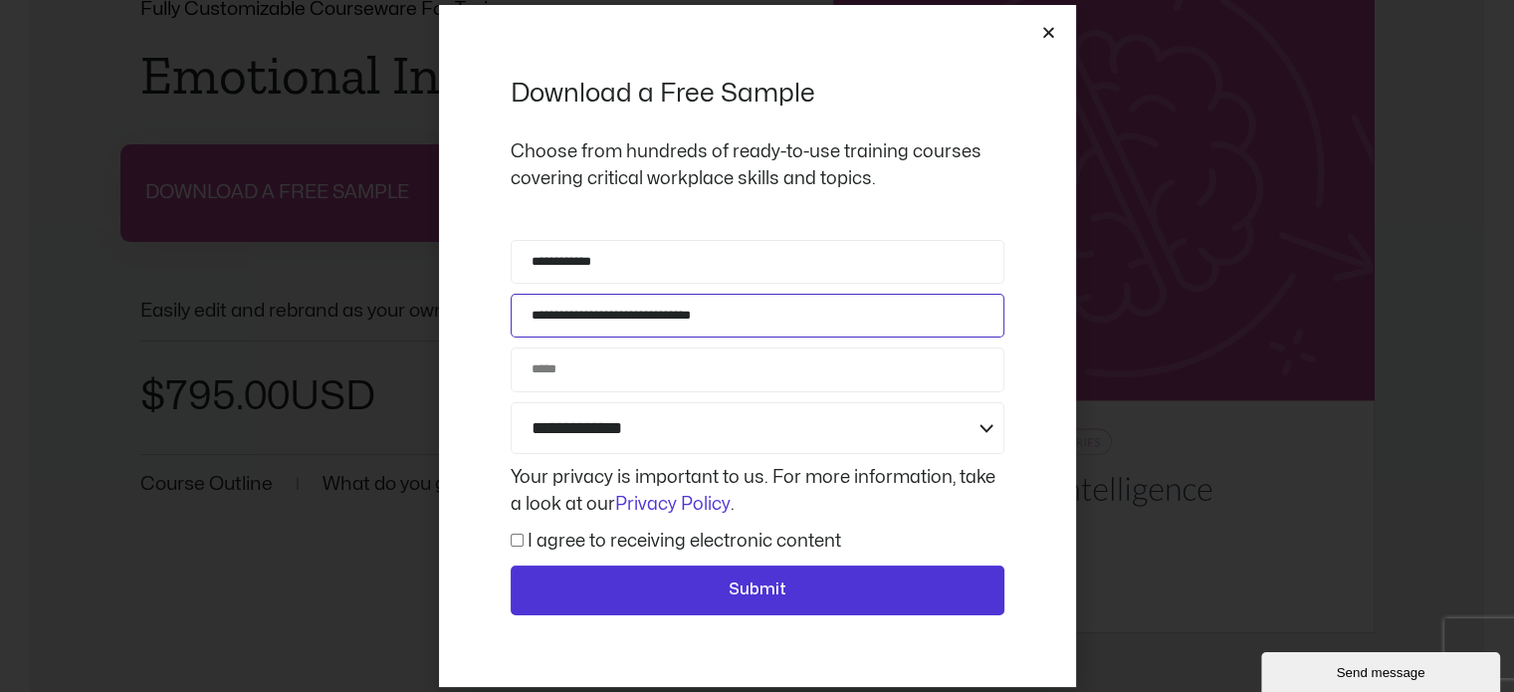
type input "**********"
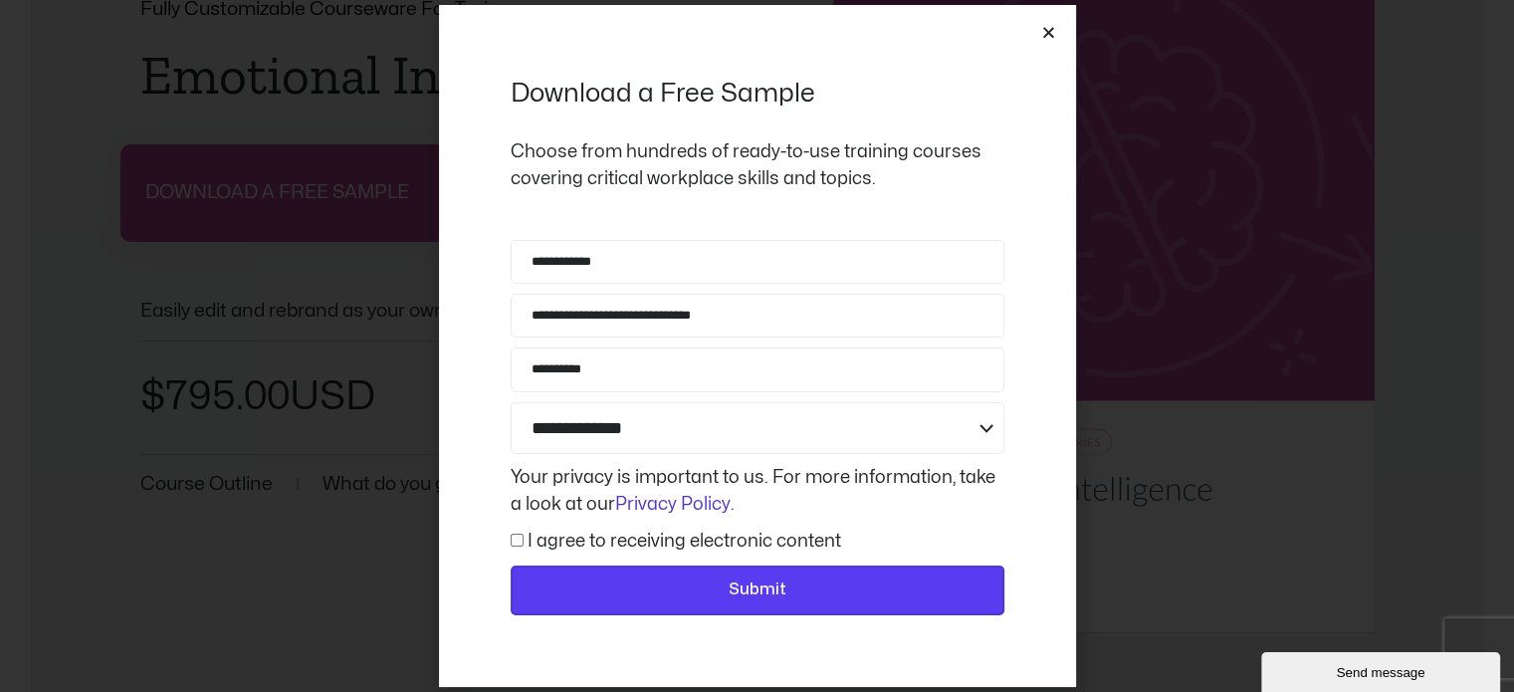
click at [775, 591] on span "Submit" at bounding box center [757, 590] width 58 height 26
click at [745, 579] on span "Submit" at bounding box center [757, 590] width 58 height 26
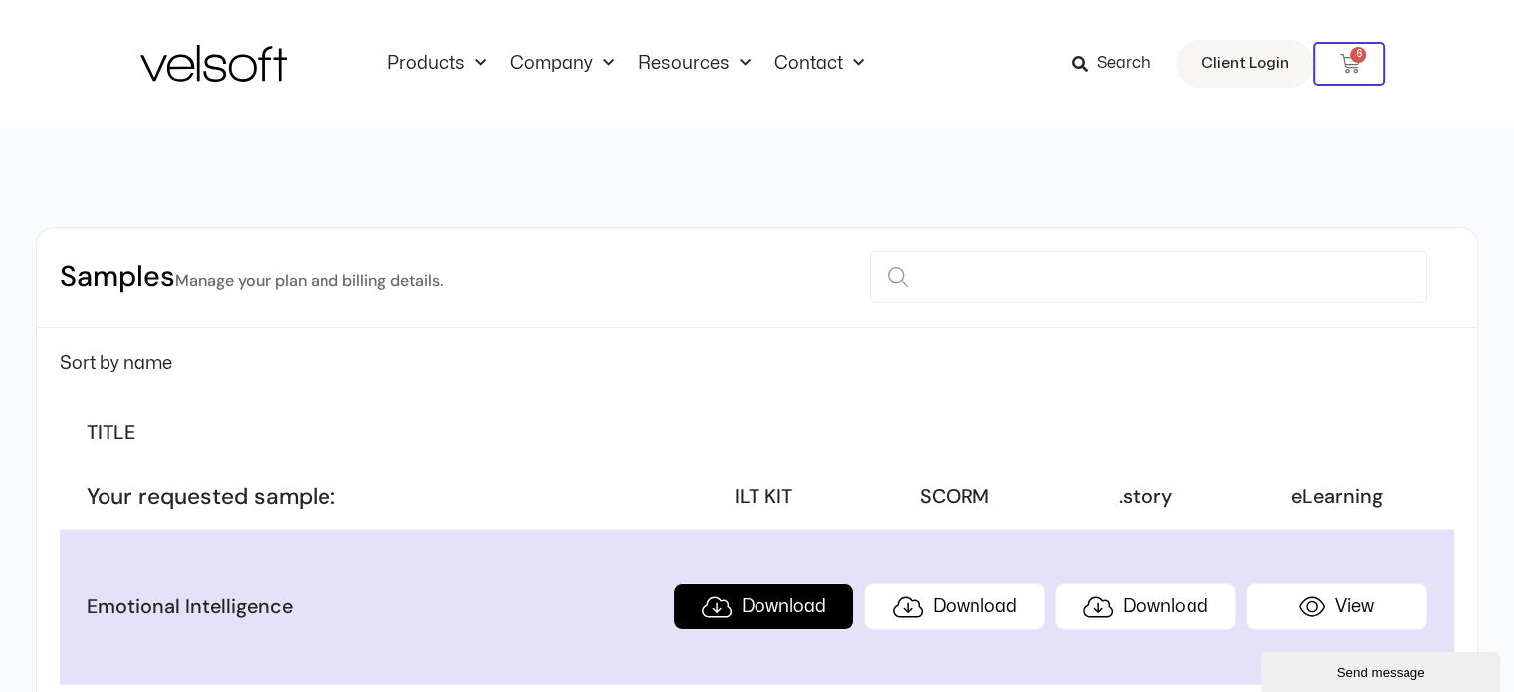
click at [772, 604] on link "Download" at bounding box center [763, 606] width 181 height 47
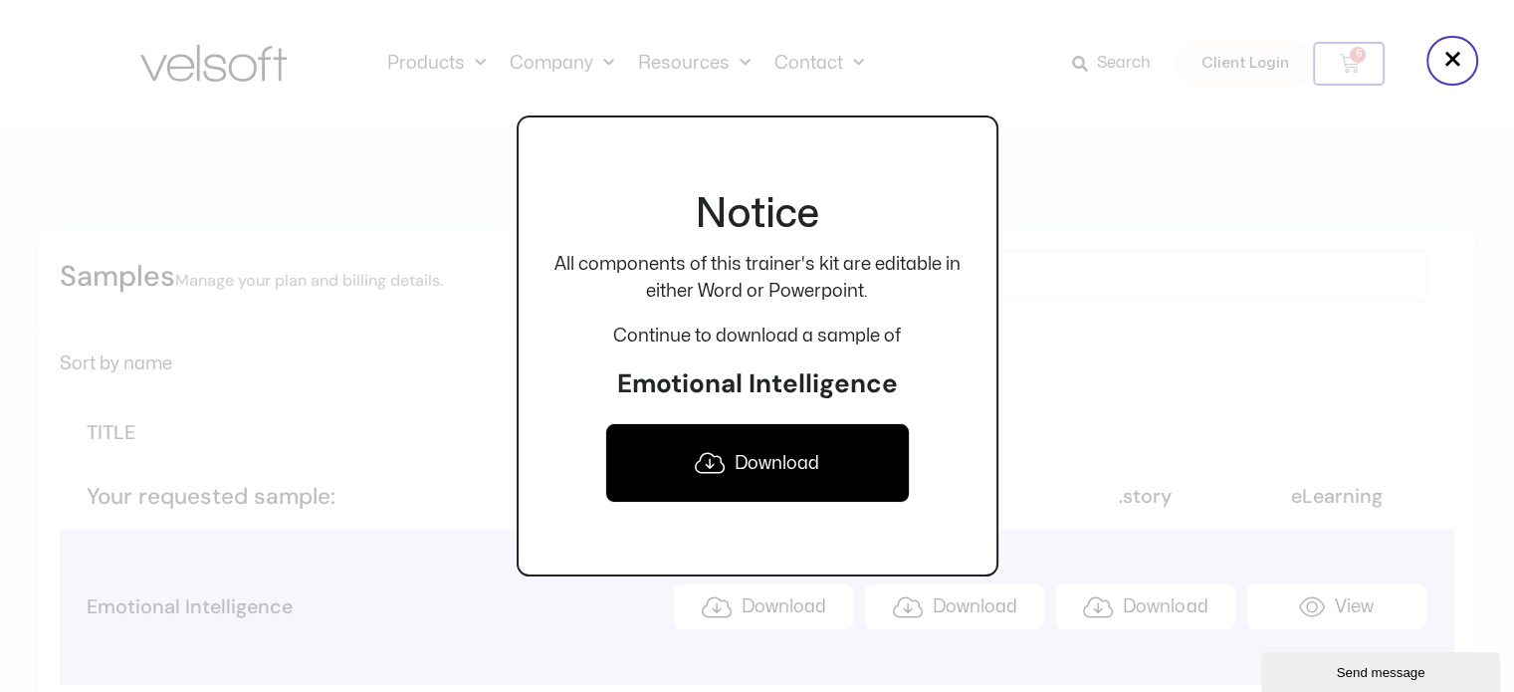
click at [765, 464] on link "Download" at bounding box center [757, 463] width 304 height 80
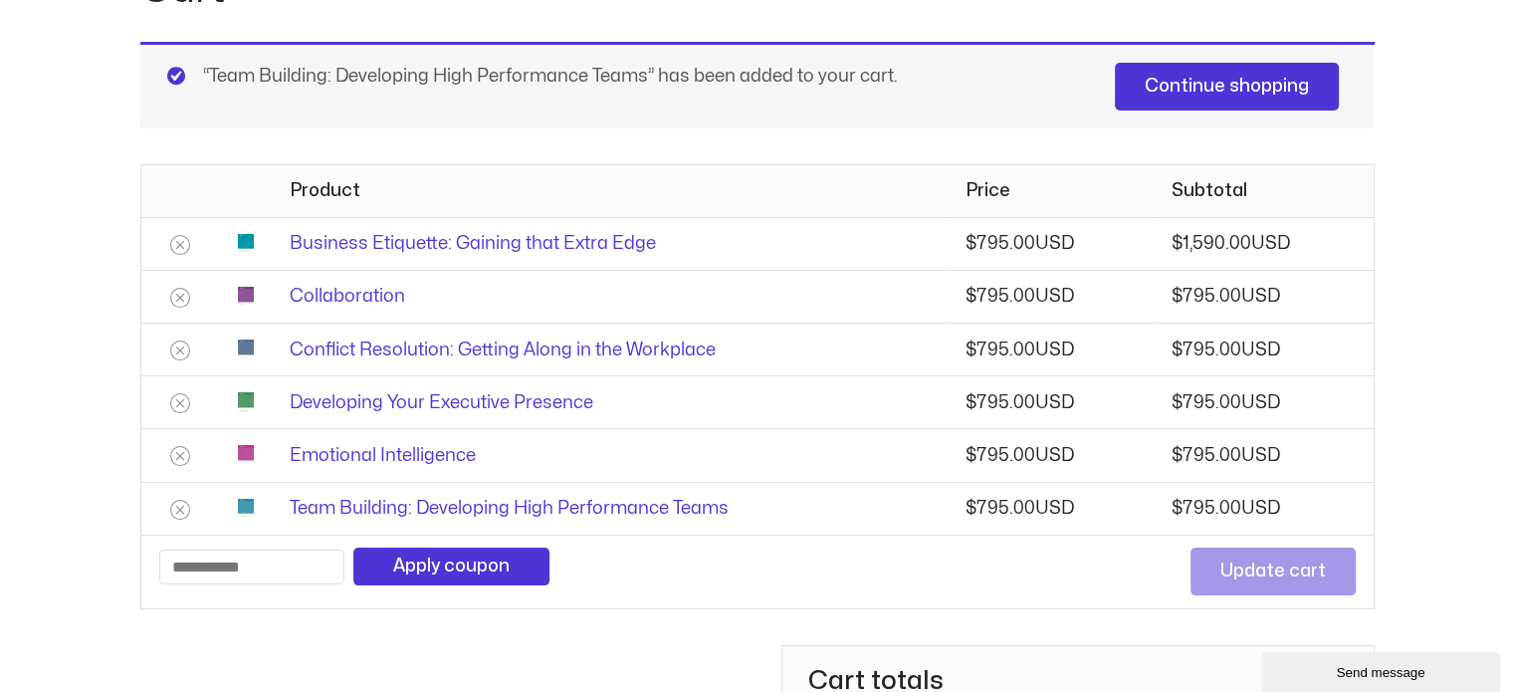
scroll to position [299, 0]
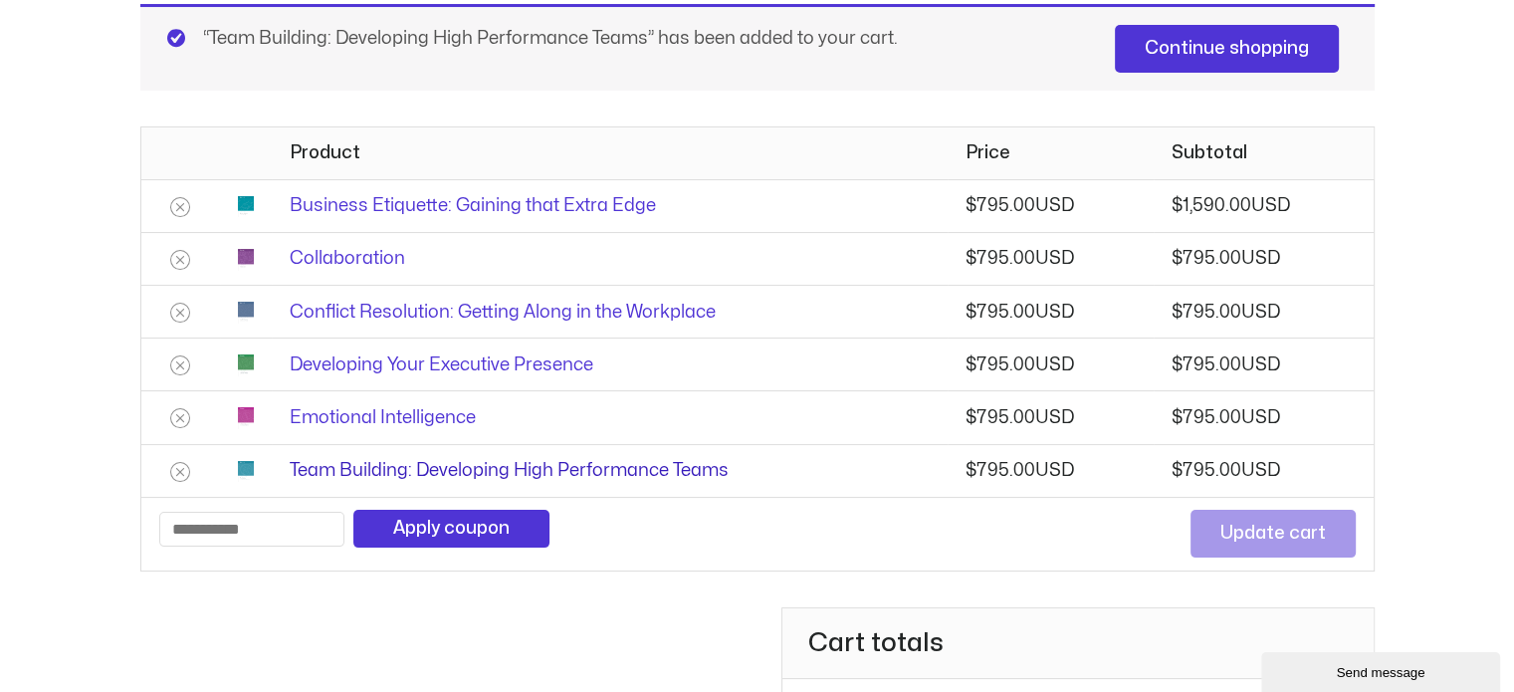
click at [428, 465] on link "Team Building: Developing High Performance Teams" at bounding box center [509, 470] width 439 height 17
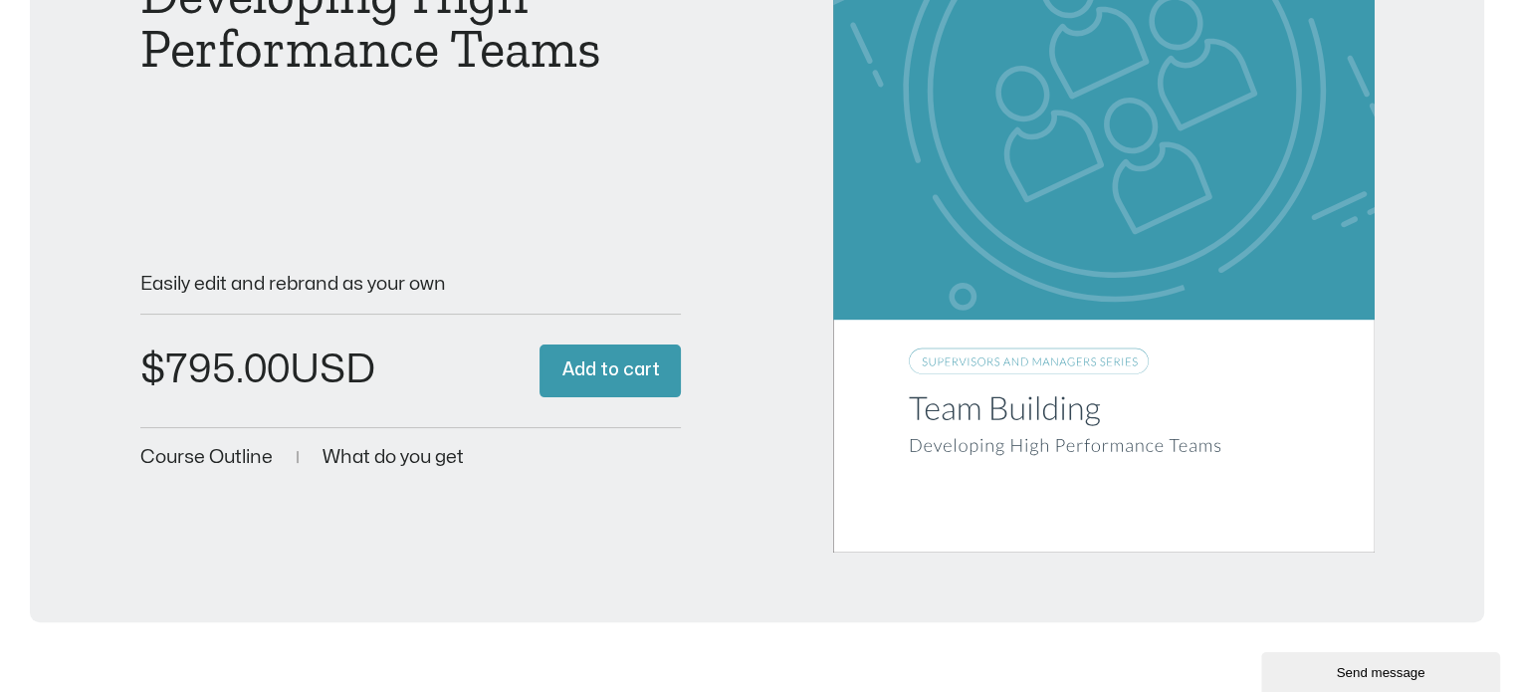
scroll to position [398, 0]
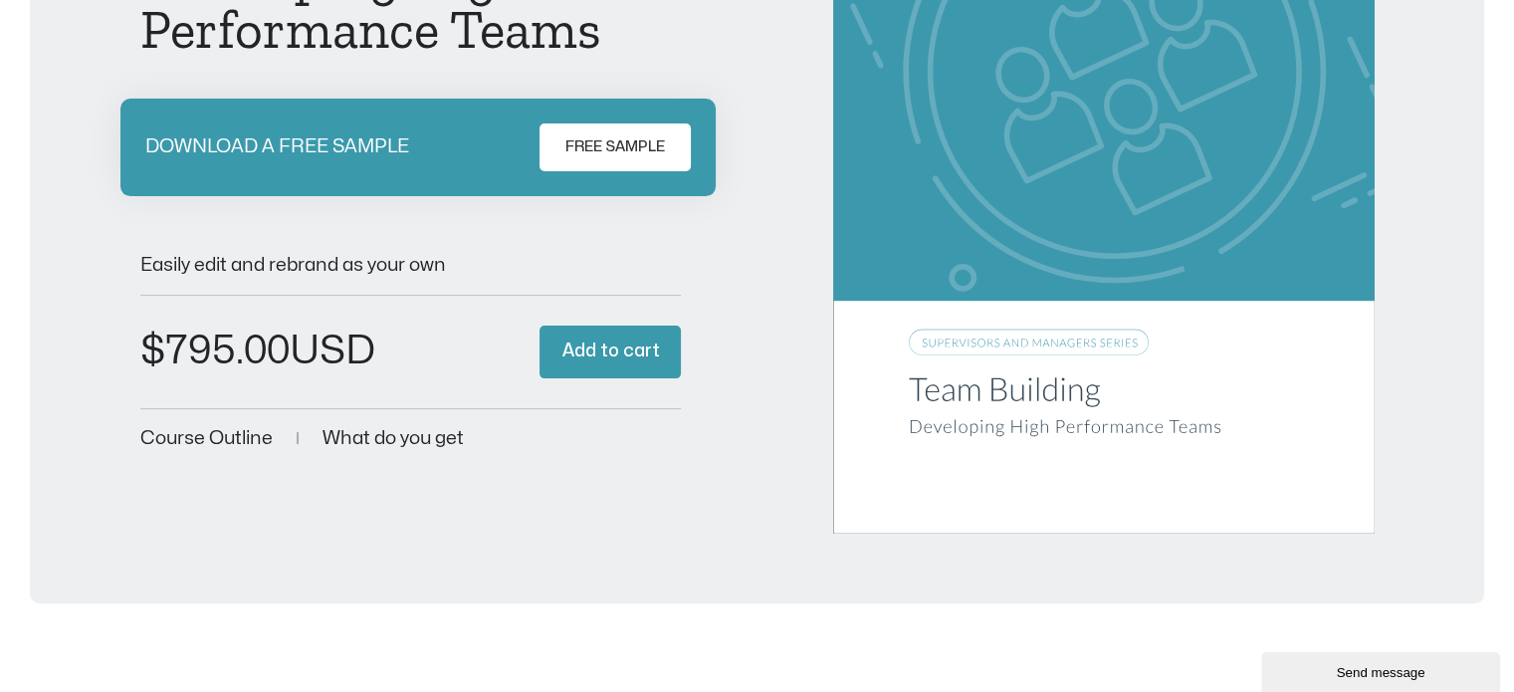
click at [592, 138] on span "FREE SAMPLE" at bounding box center [615, 147] width 100 height 24
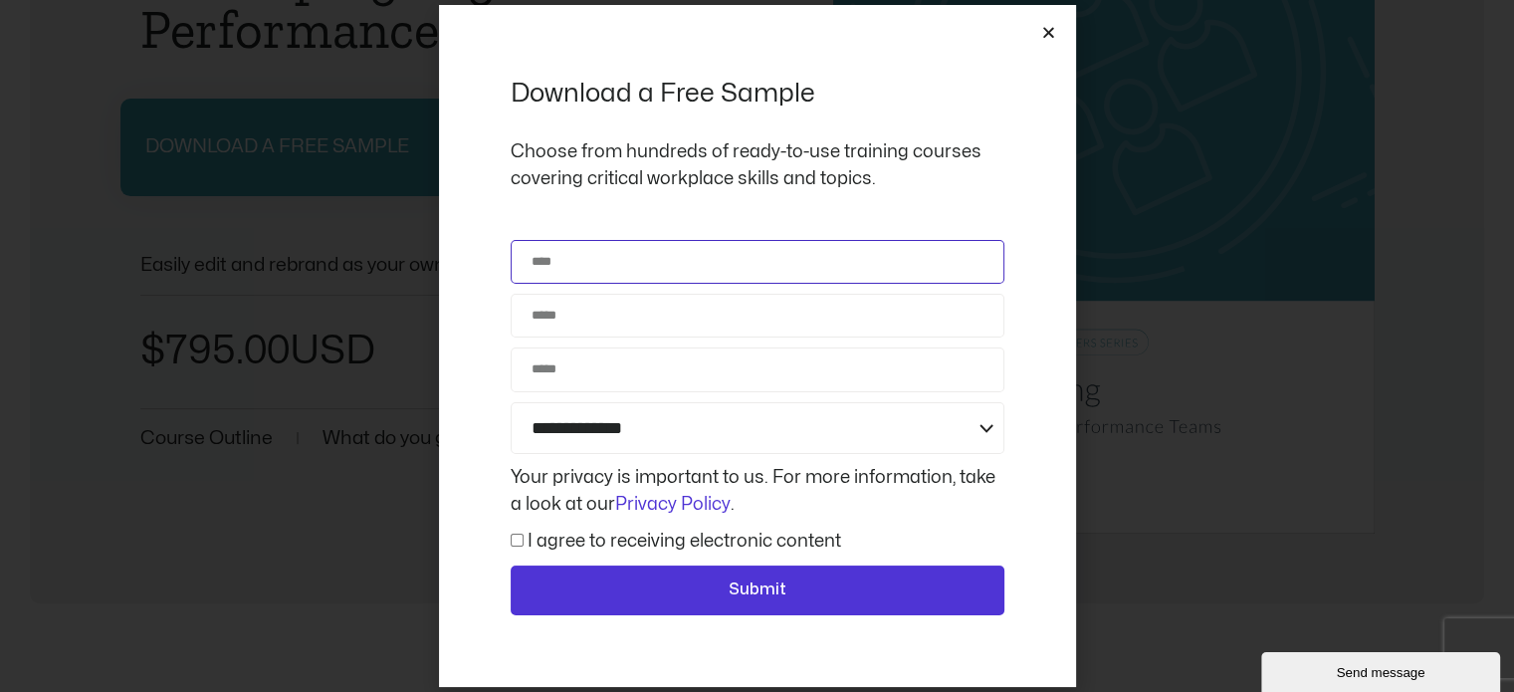
click at [686, 250] on input "Name" at bounding box center [757, 262] width 494 height 44
type input "**********"
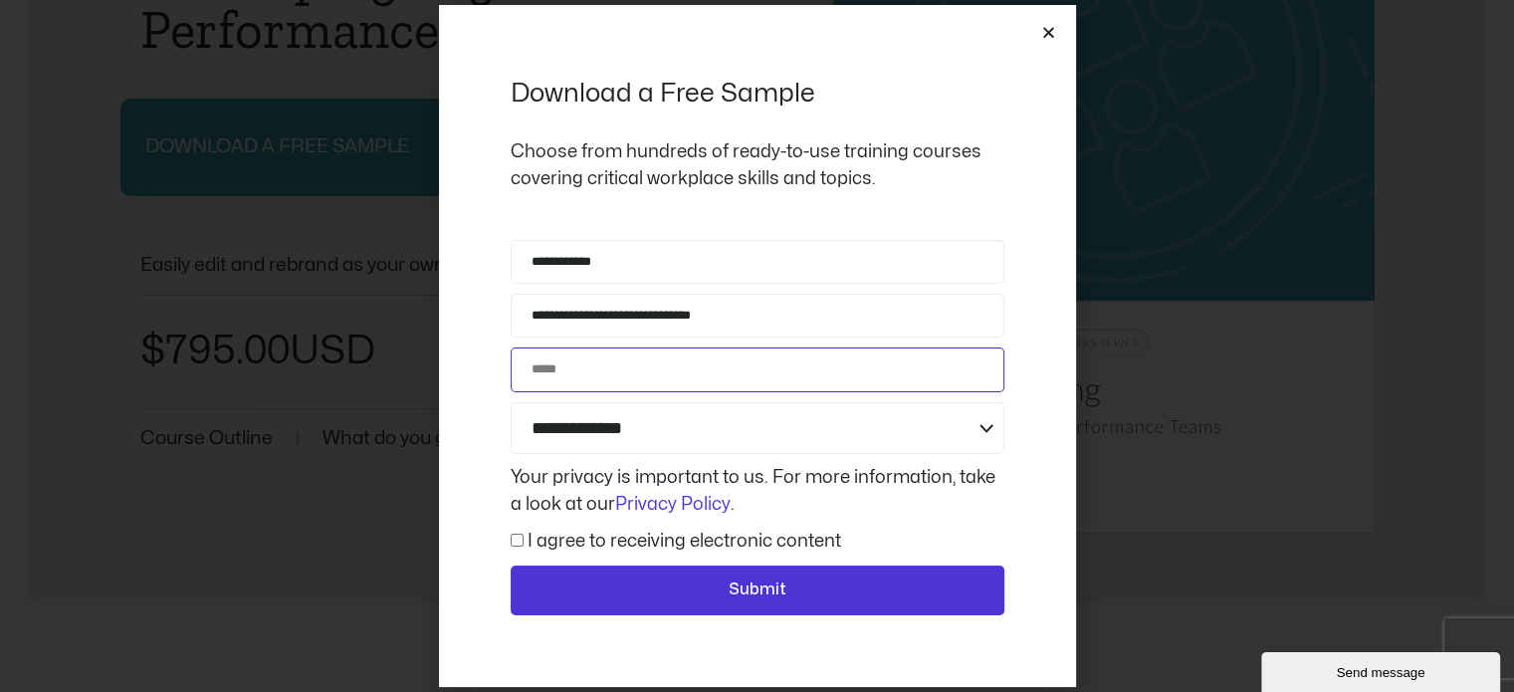
type input "**********"
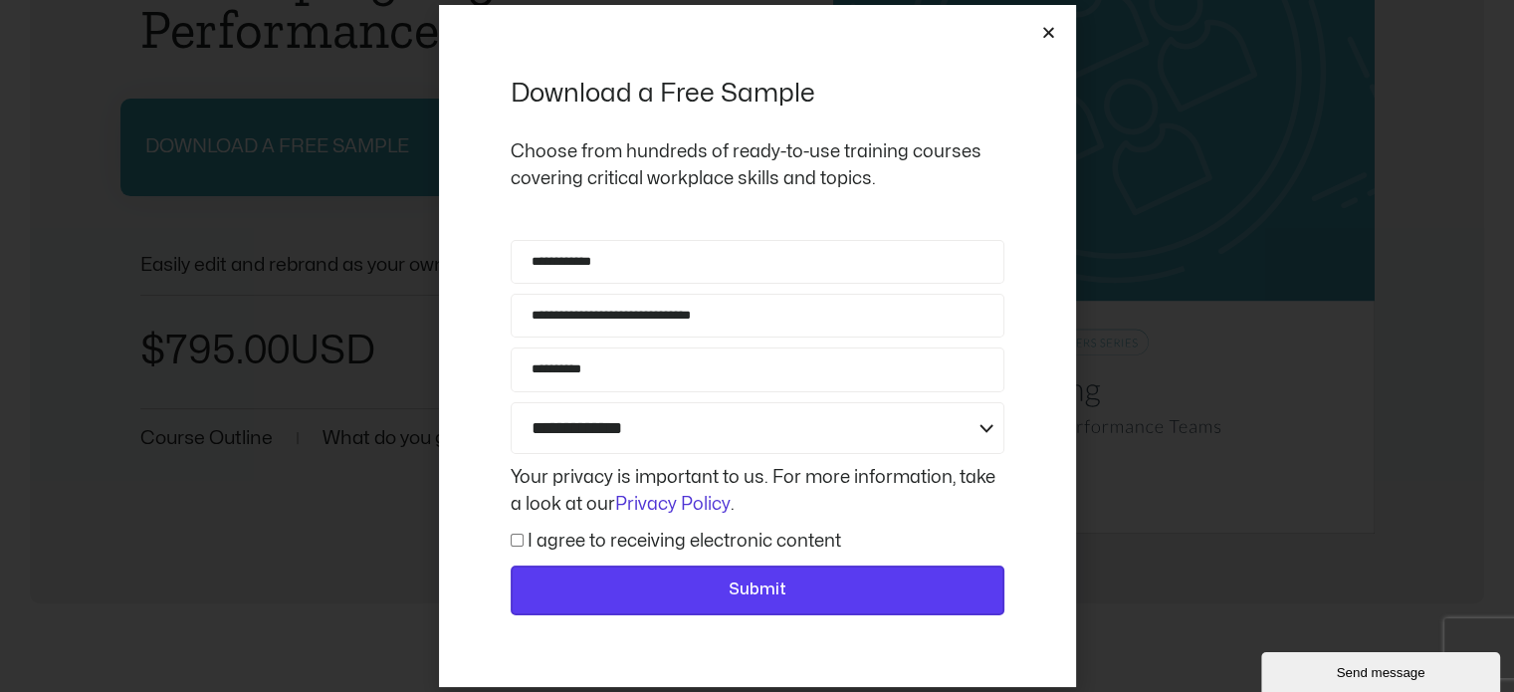
click at [741, 589] on span "Submit" at bounding box center [757, 590] width 58 height 26
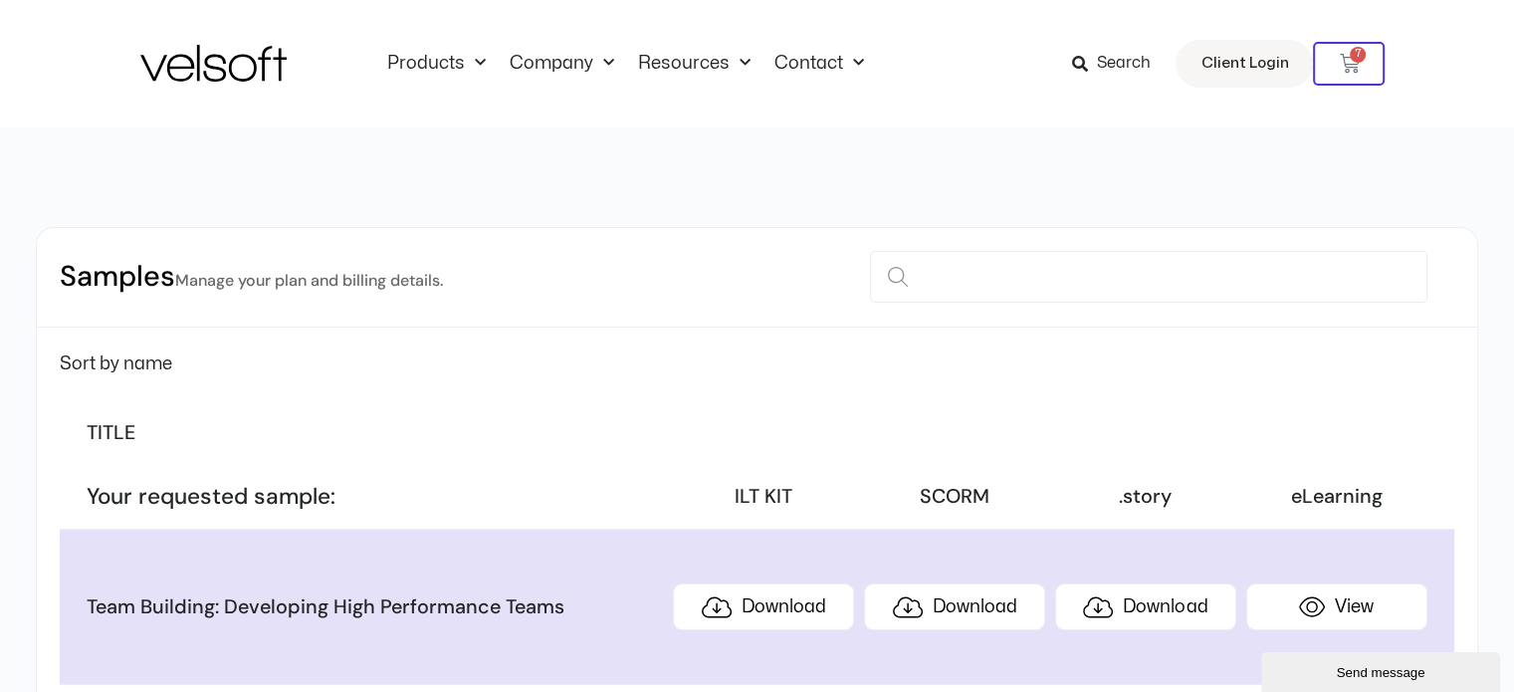
scroll to position [199, 0]
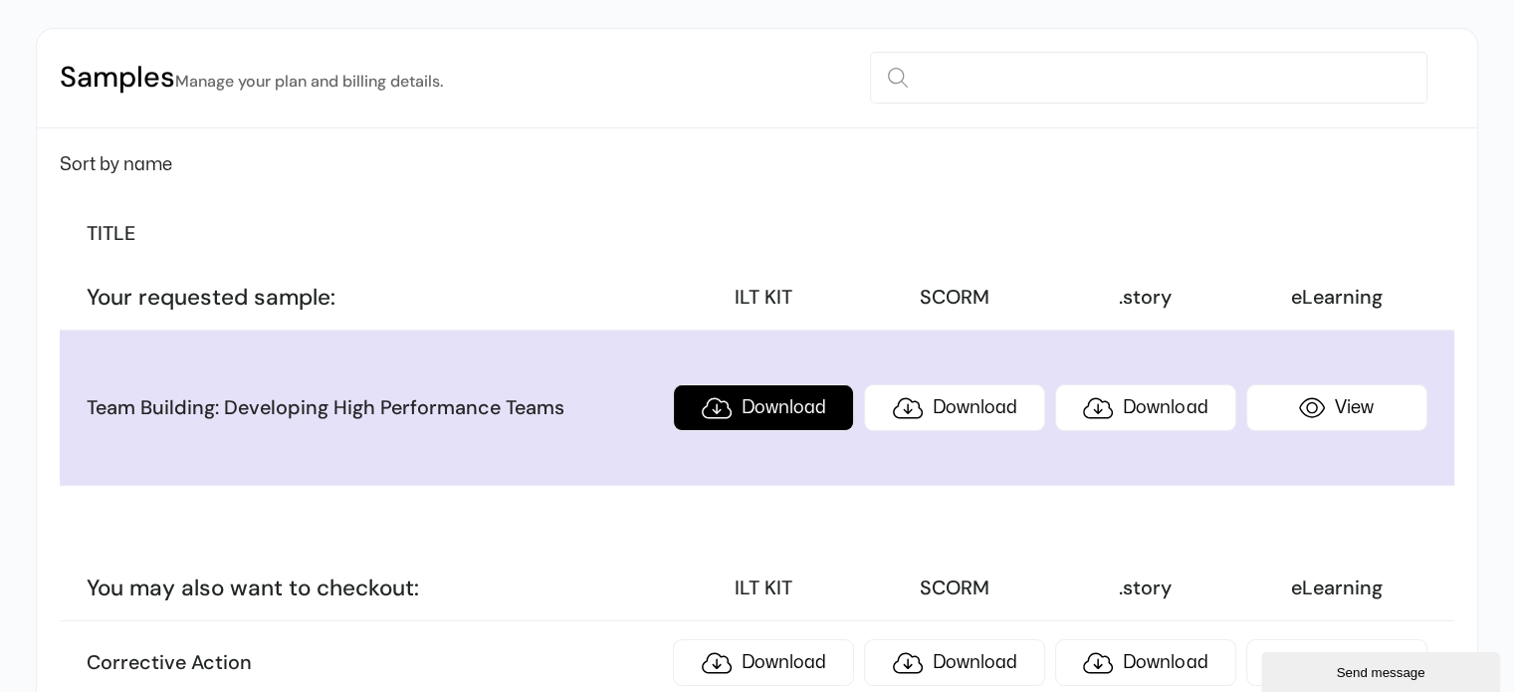
click at [739, 405] on link "Download" at bounding box center [763, 407] width 181 height 47
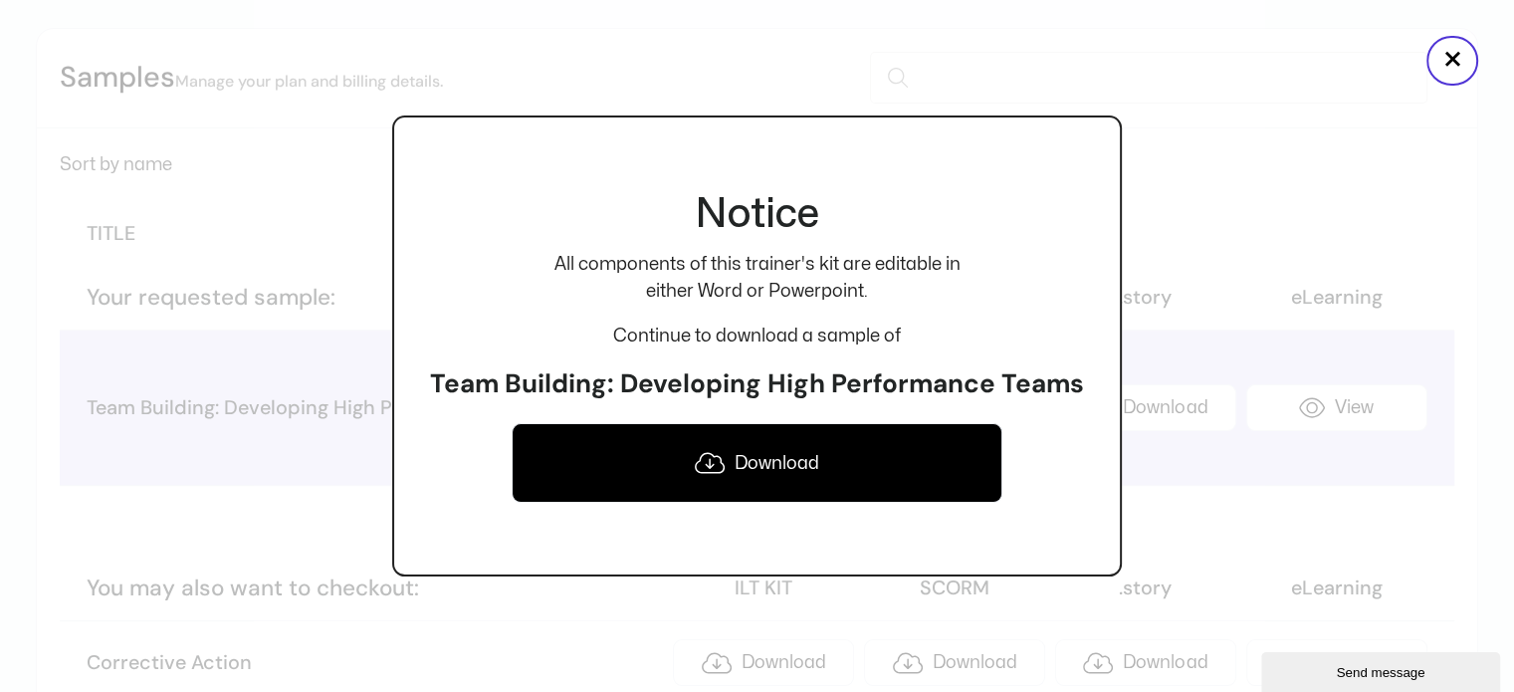
click at [756, 464] on link "Download" at bounding box center [756, 463] width 491 height 80
